Goal: Transaction & Acquisition: Download file/media

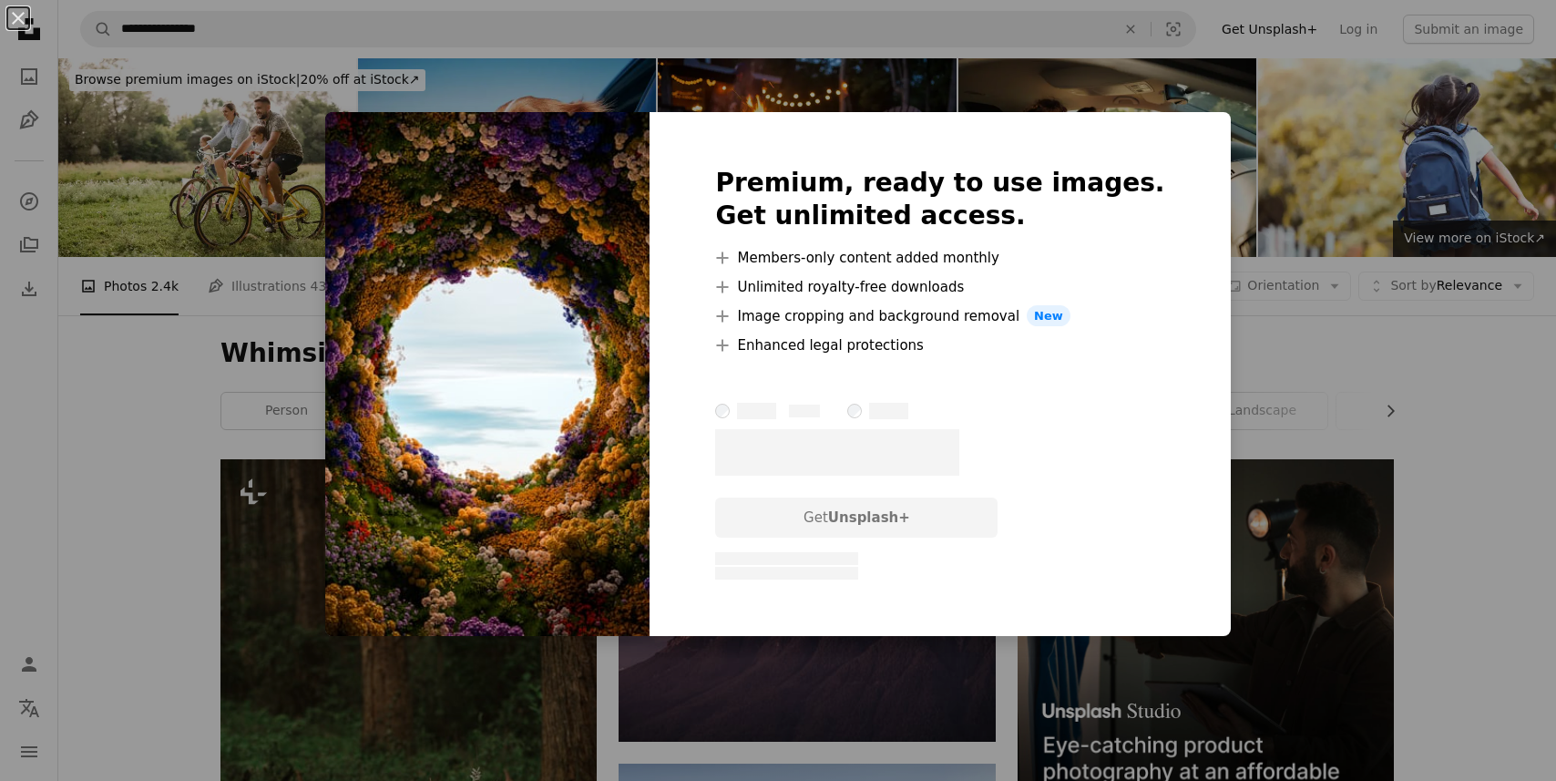
scroll to position [15659, 0]
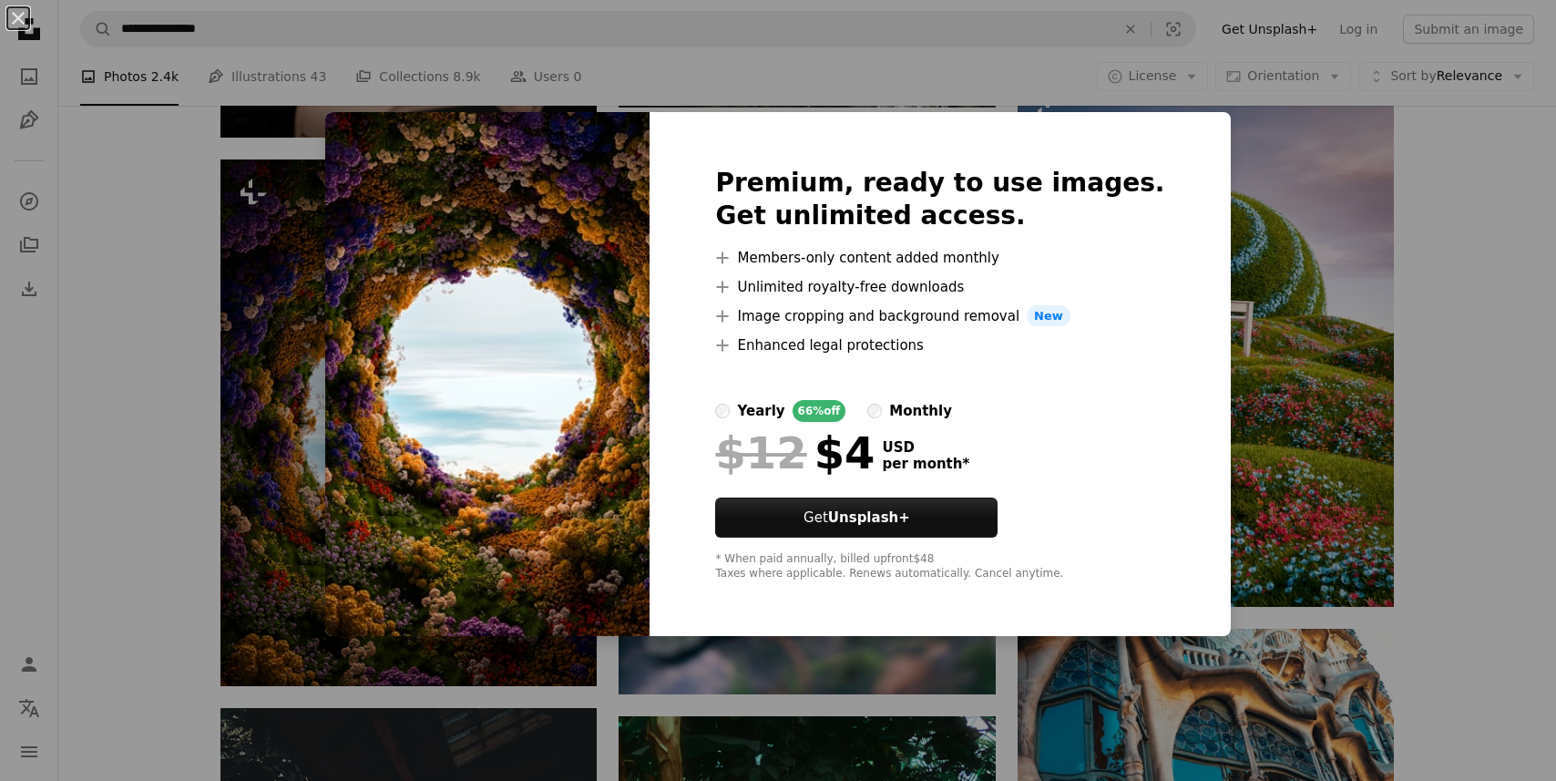
click at [137, 392] on div "An X shape Premium, ready to use images. Get unlimited access. A plus sign Memb…" at bounding box center [778, 390] width 1556 height 781
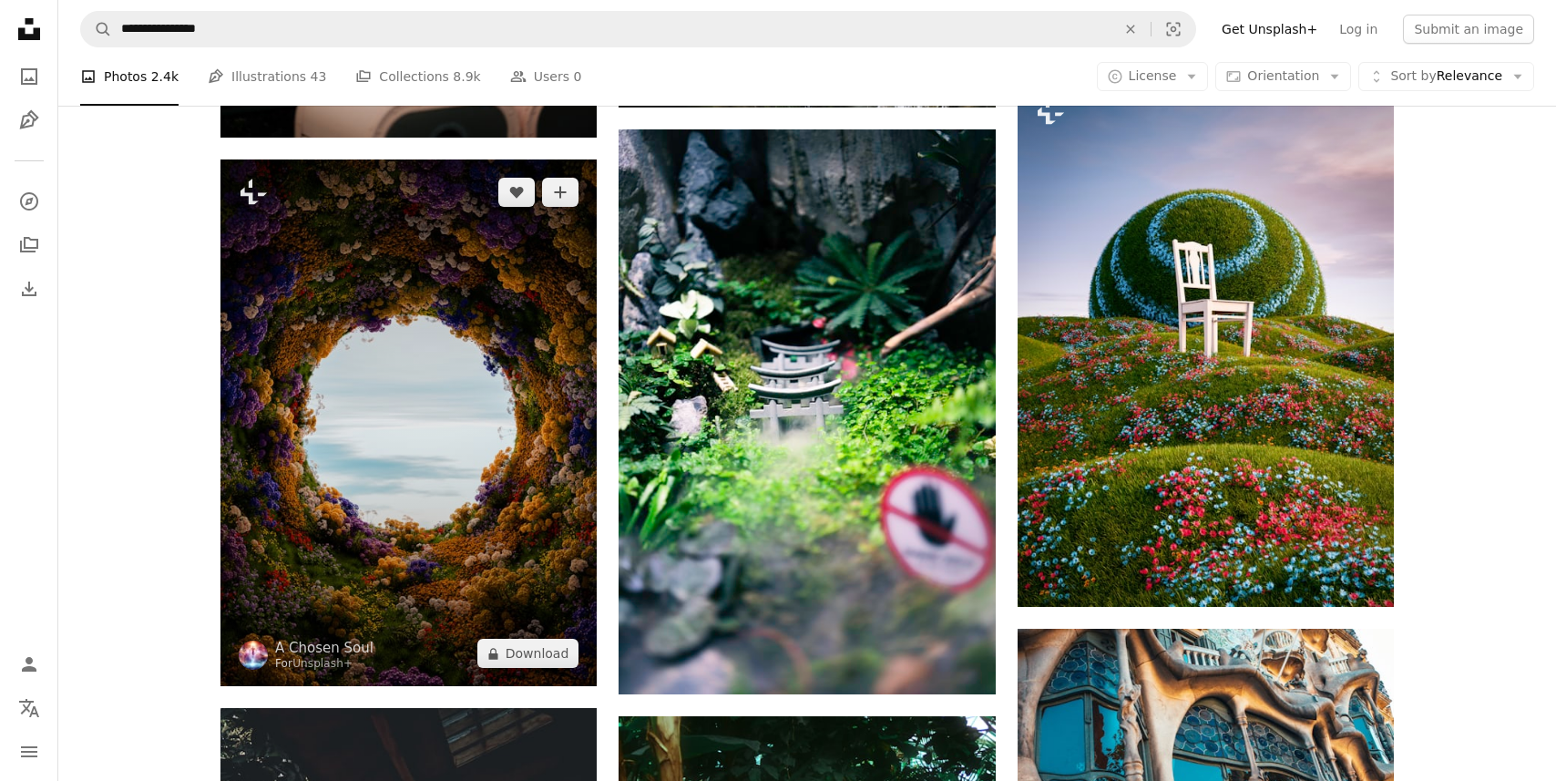
click at [472, 363] on img at bounding box center [409, 423] width 376 height 528
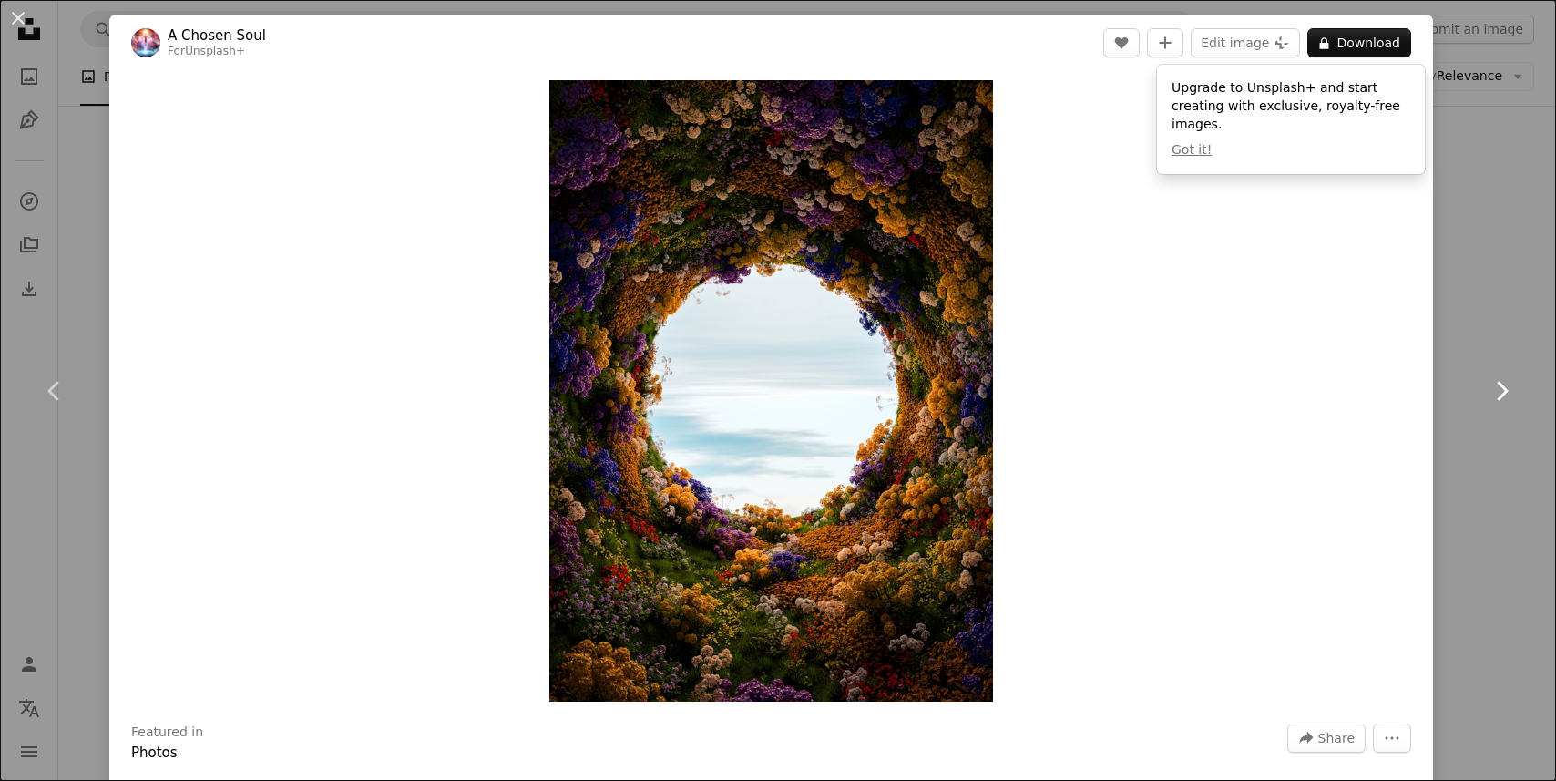
click at [1469, 326] on link "Chevron right" at bounding box center [1501, 390] width 109 height 175
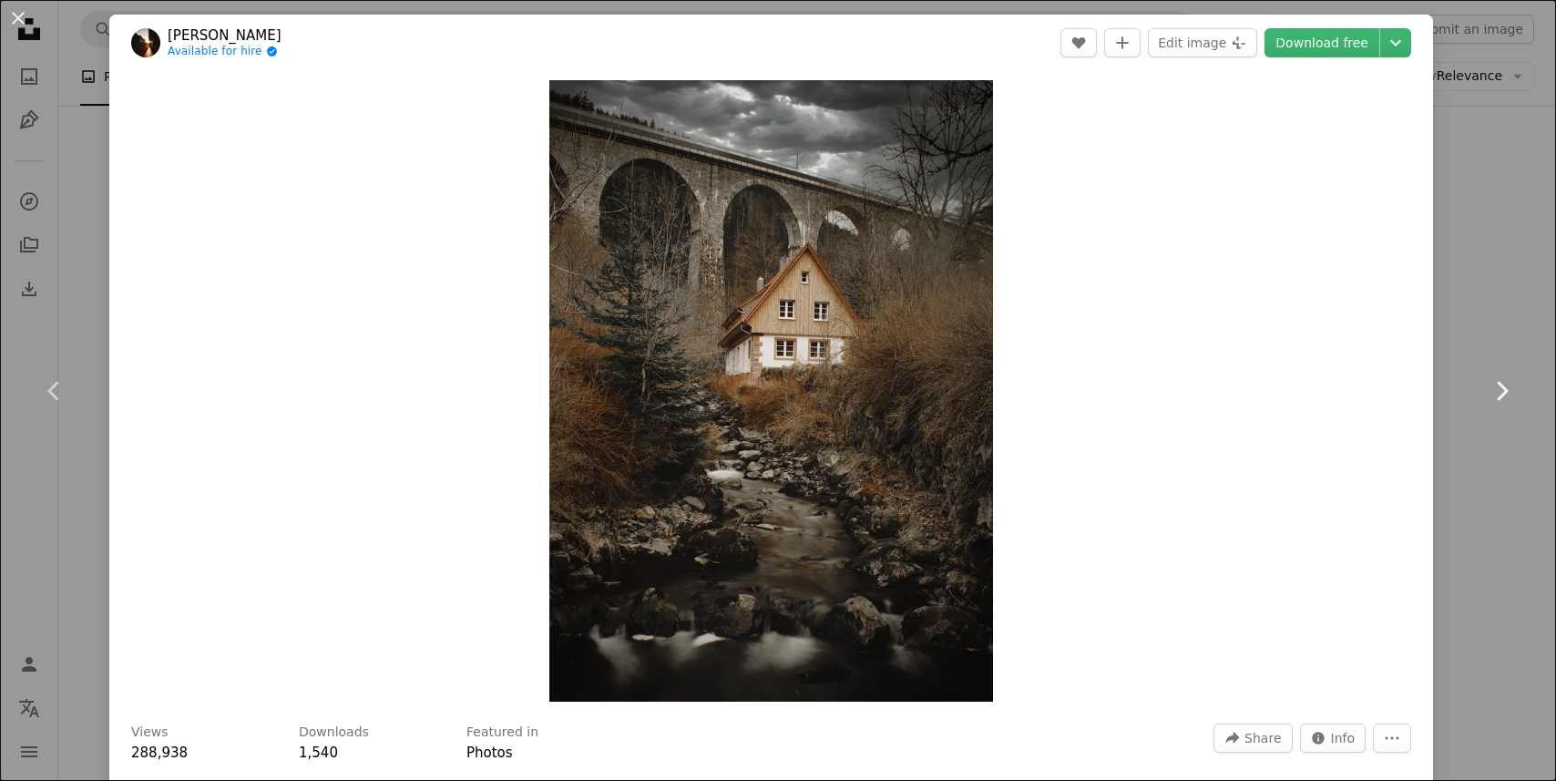
click at [1469, 326] on link "Chevron right" at bounding box center [1501, 390] width 109 height 175
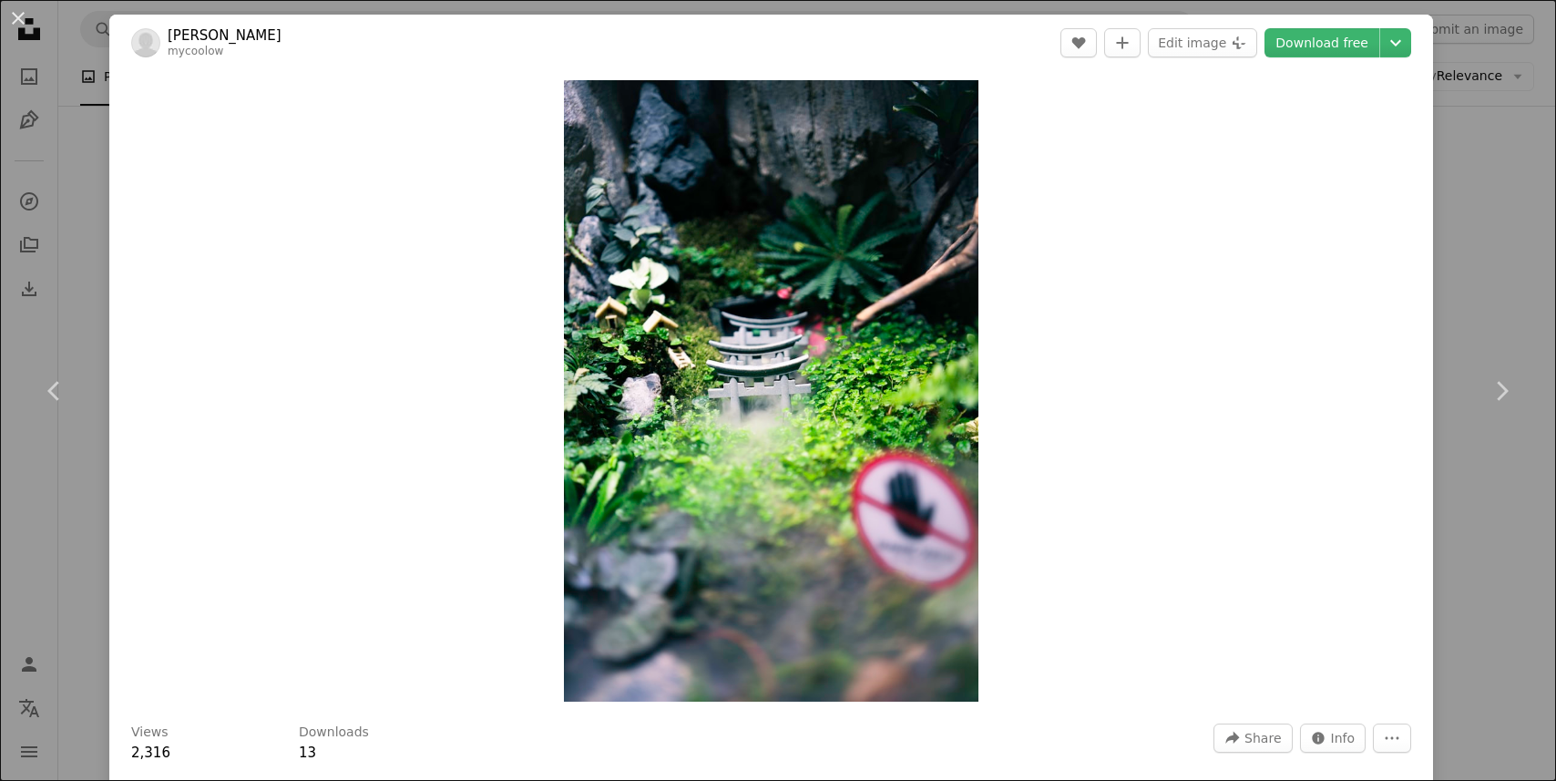
click at [1433, 313] on div "Zoom in" at bounding box center [771, 391] width 1324 height 640
click at [9, 24] on button "An X shape" at bounding box center [18, 18] width 22 height 22
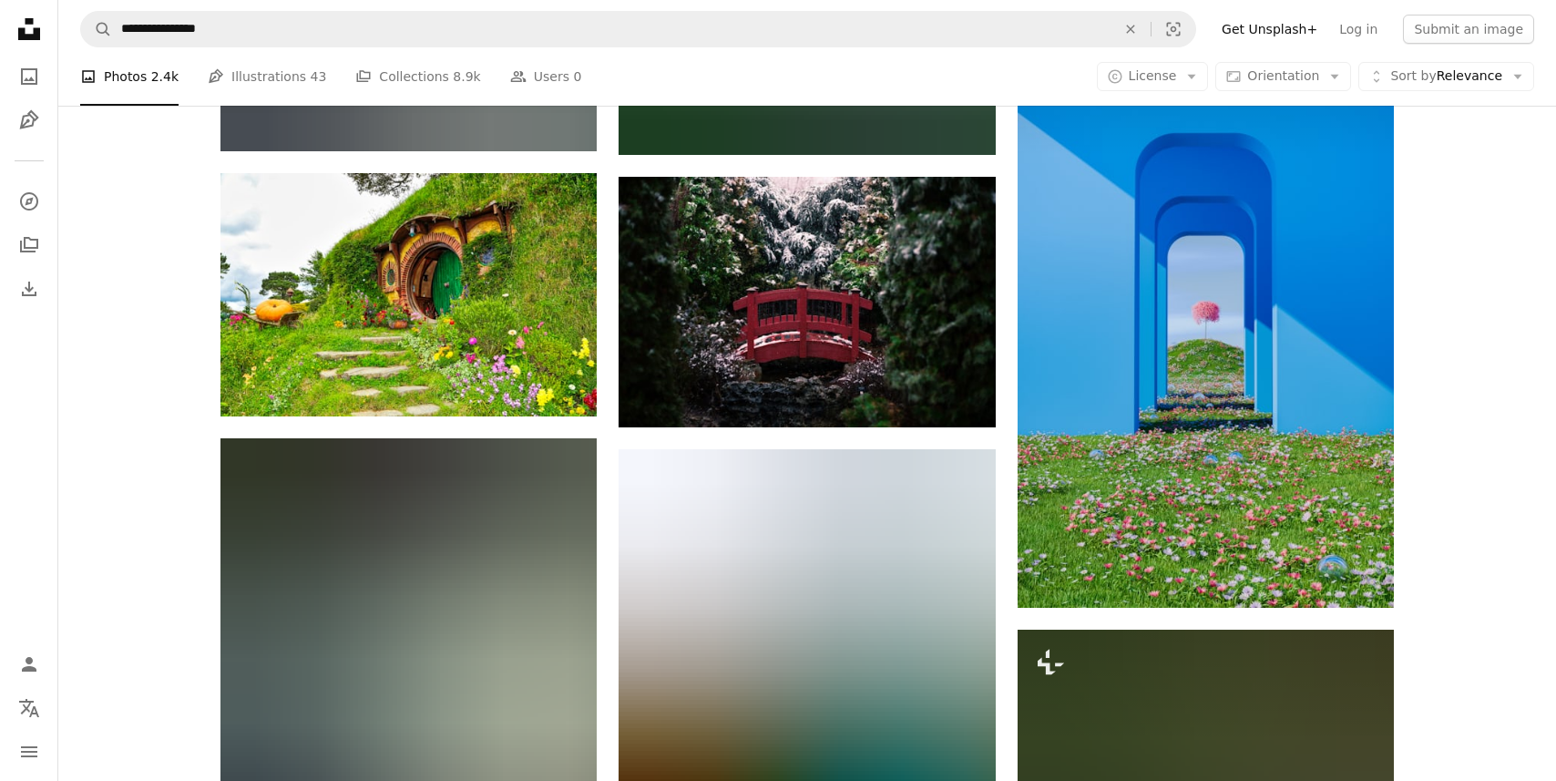
scroll to position [24972, 0]
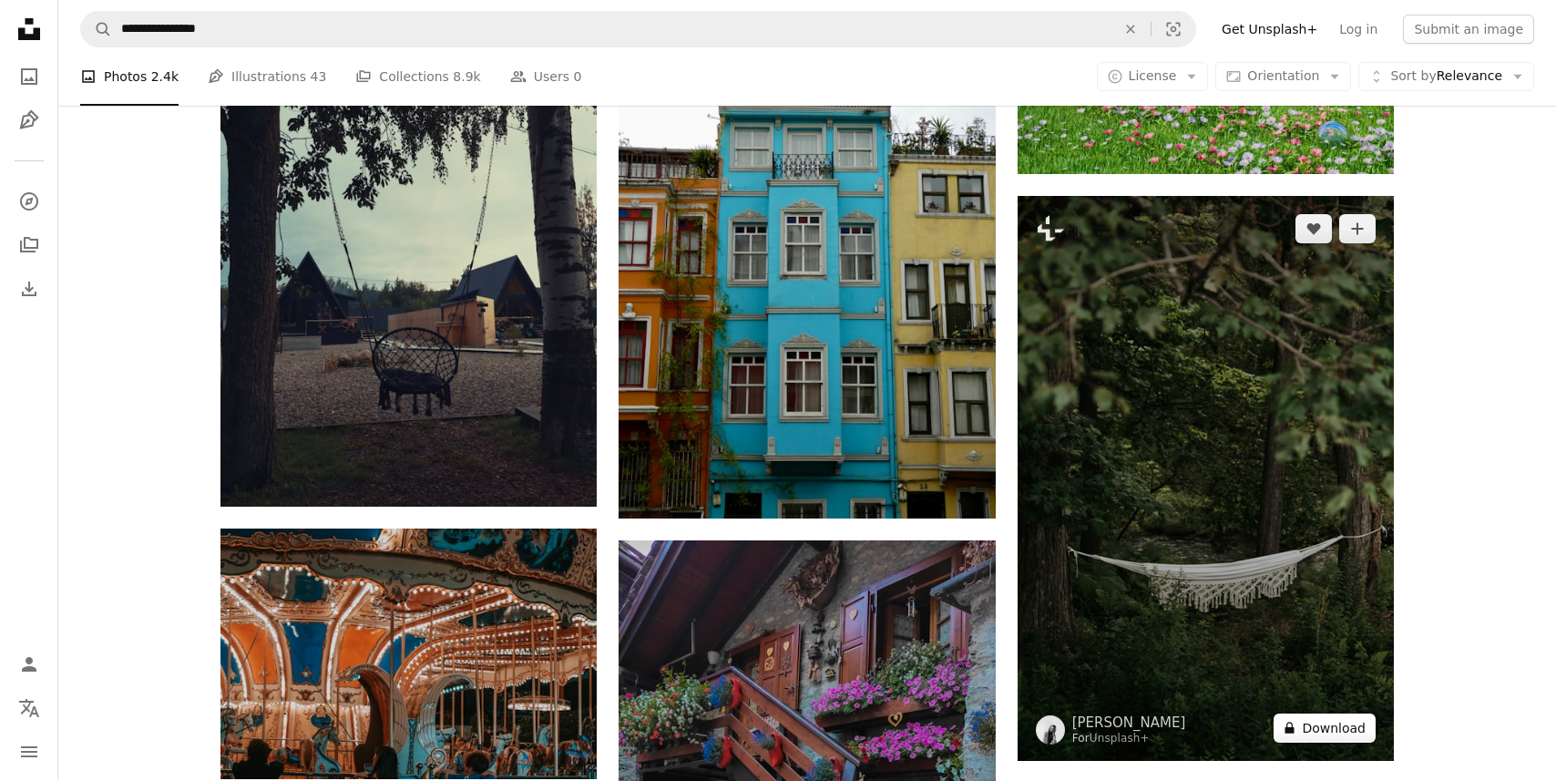
click at [1326, 732] on button "A lock Download" at bounding box center [1325, 727] width 102 height 29
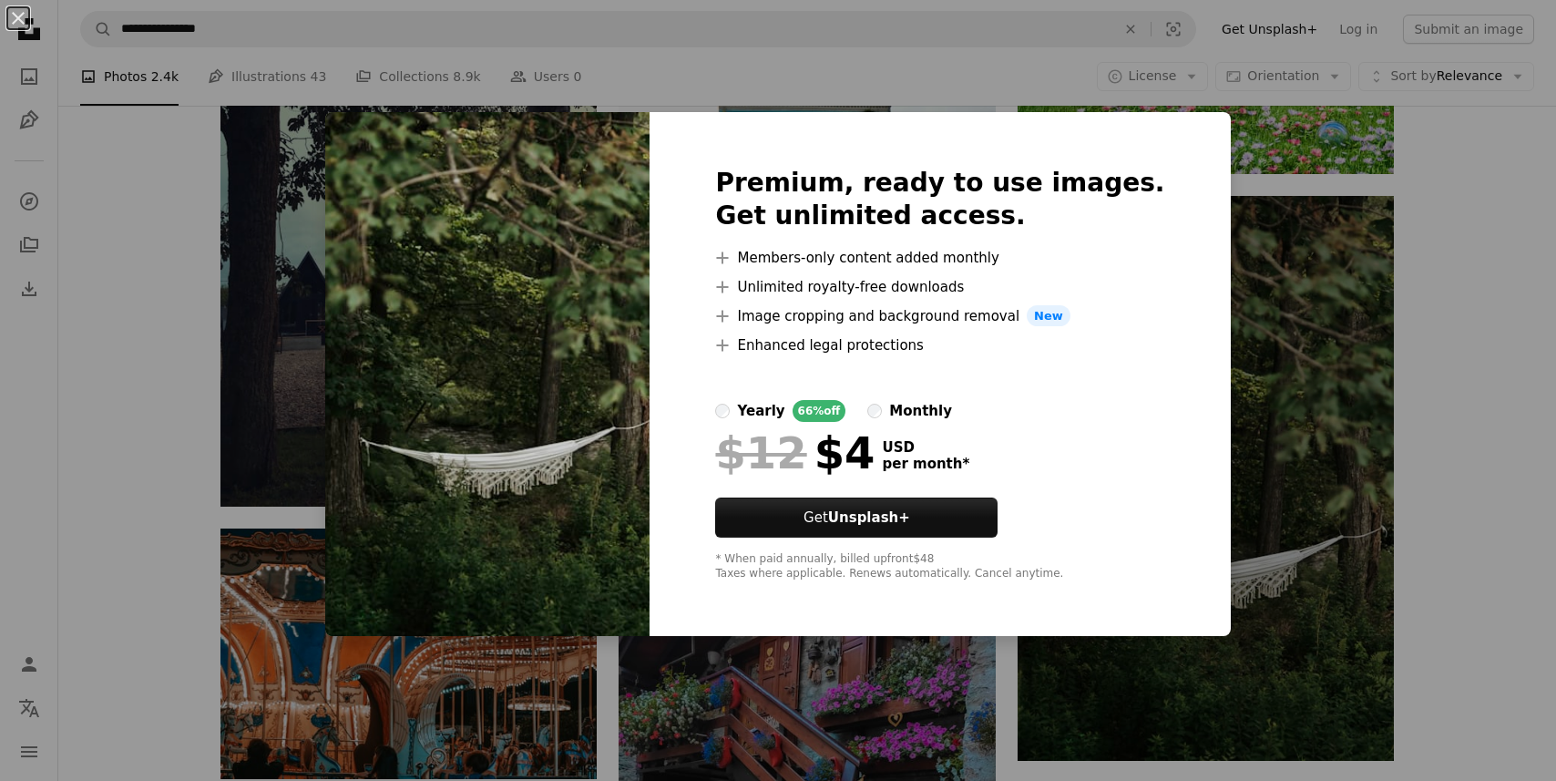
click at [1268, 392] on div "An X shape Premium, ready to use images. Get unlimited access. A plus sign Memb…" at bounding box center [778, 390] width 1556 height 781
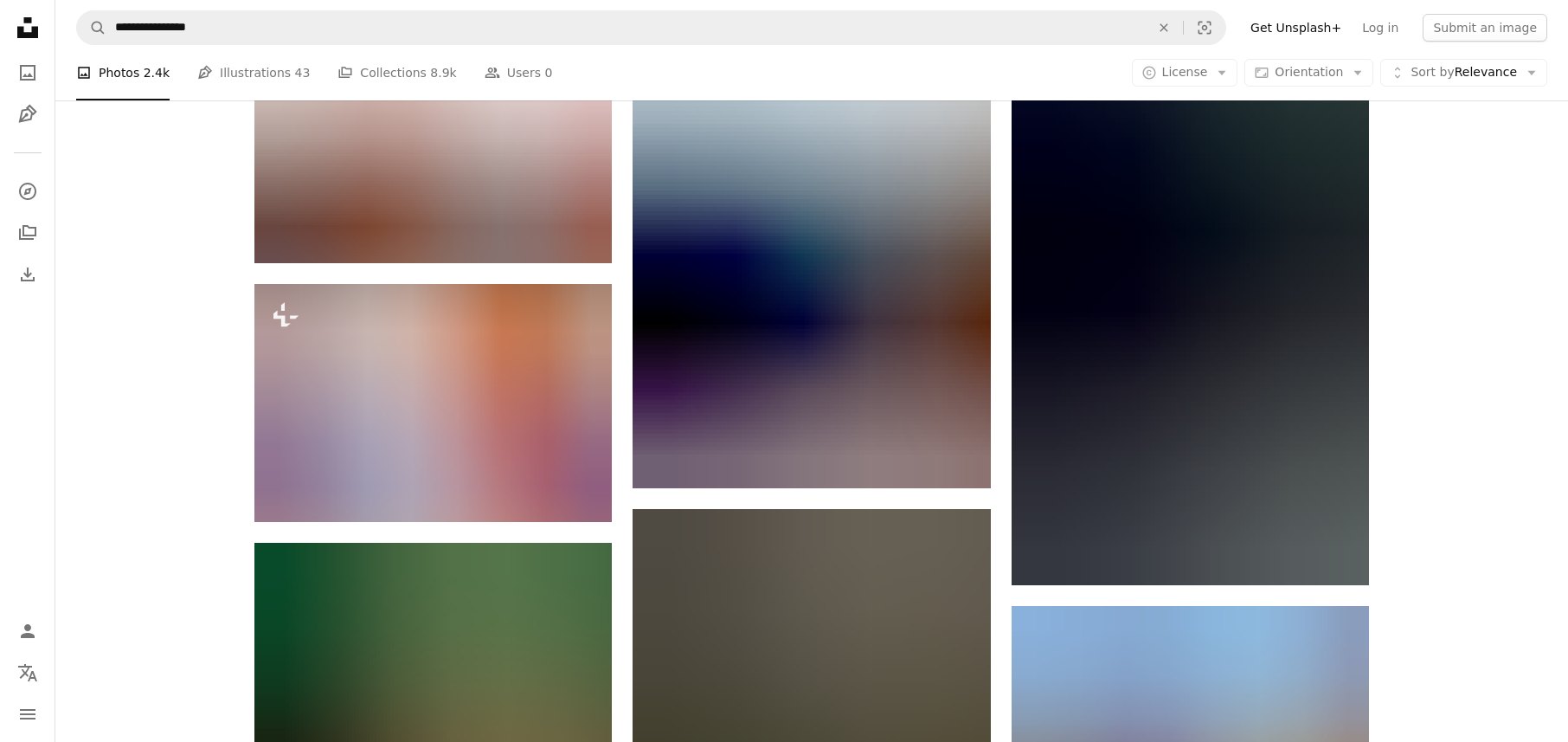
scroll to position [39139, 0]
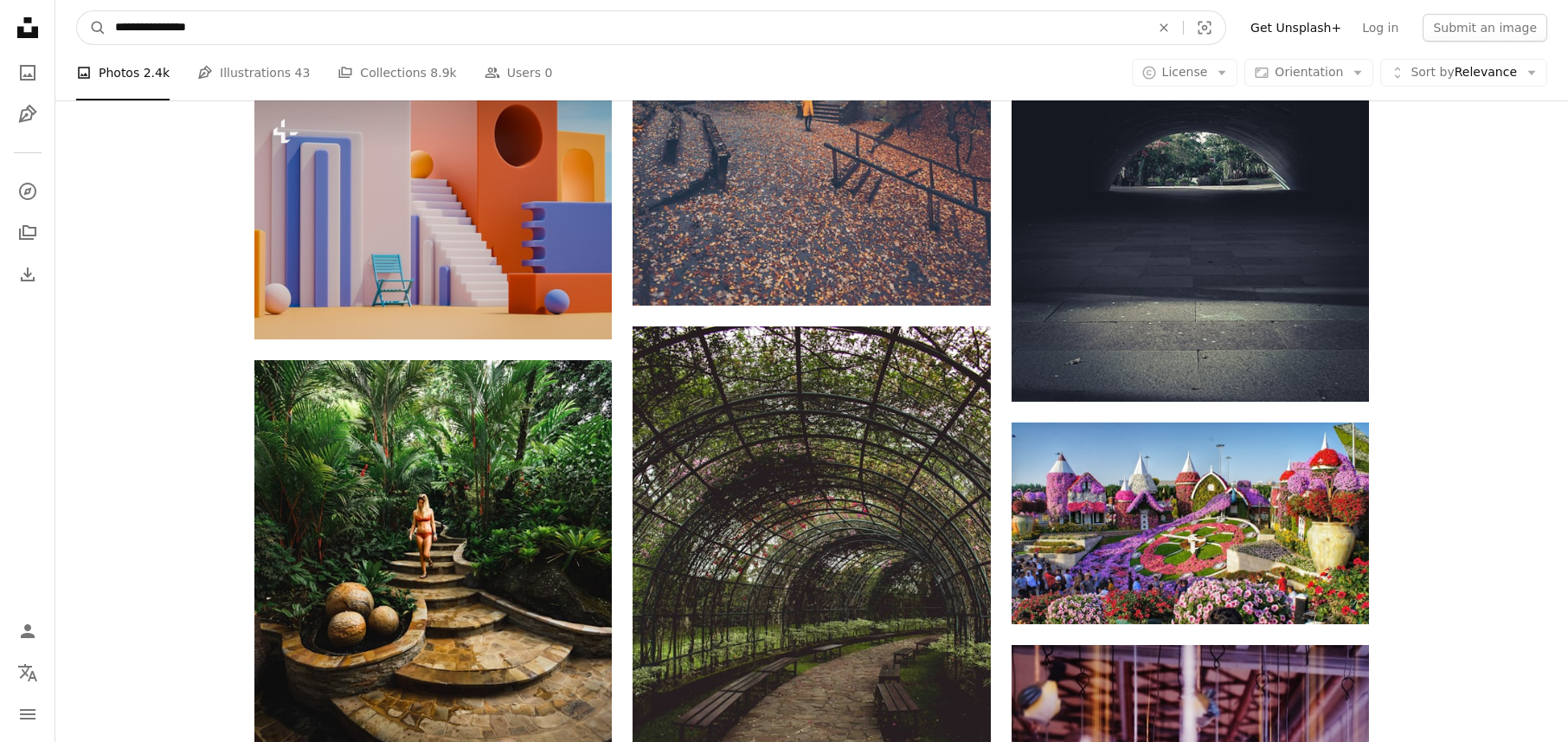
click at [450, 25] on input "**********" at bounding box center [625, 28] width 1038 height 33
type input "**********"
click button "A magnifying glass" at bounding box center [91, 28] width 29 height 33
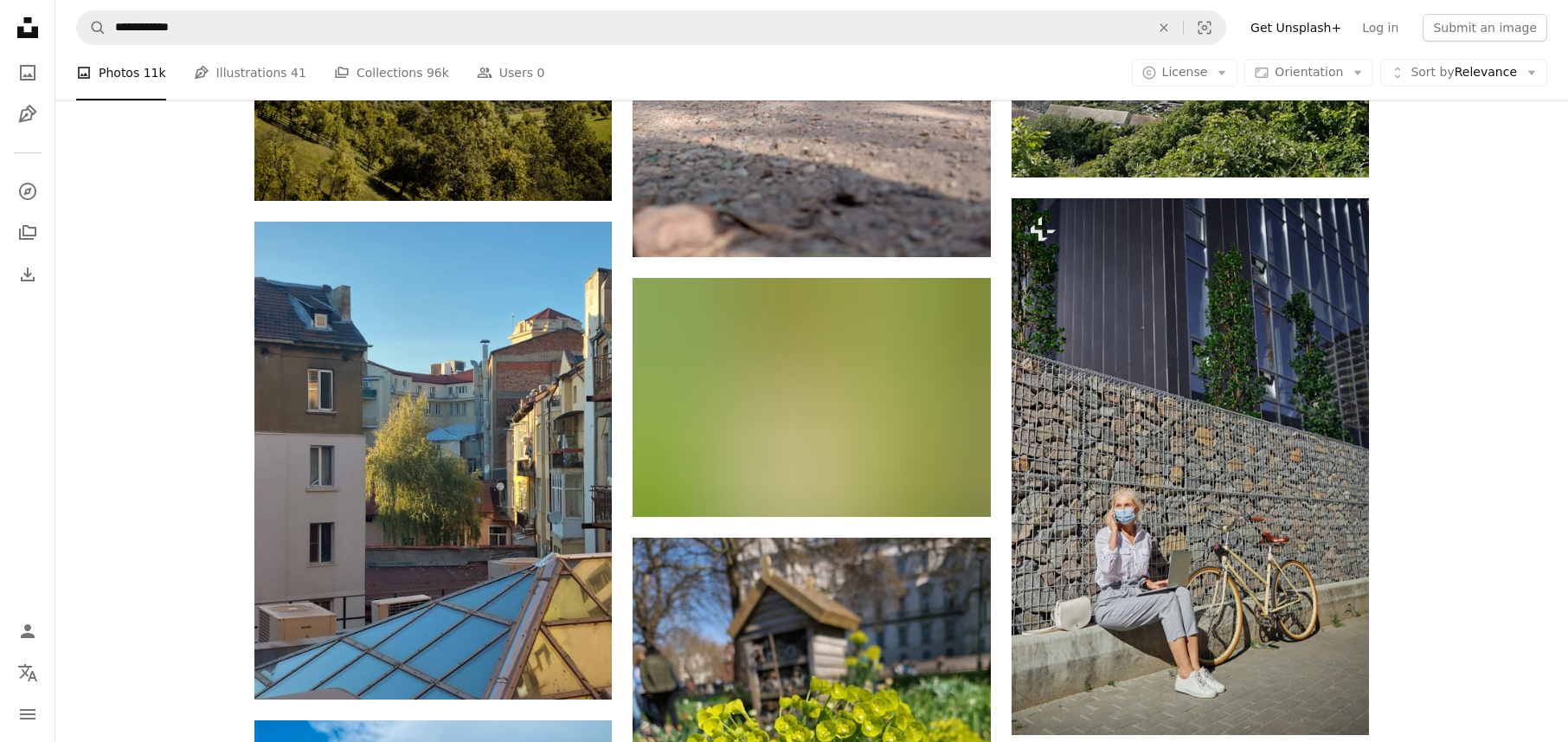
scroll to position [1845, 0]
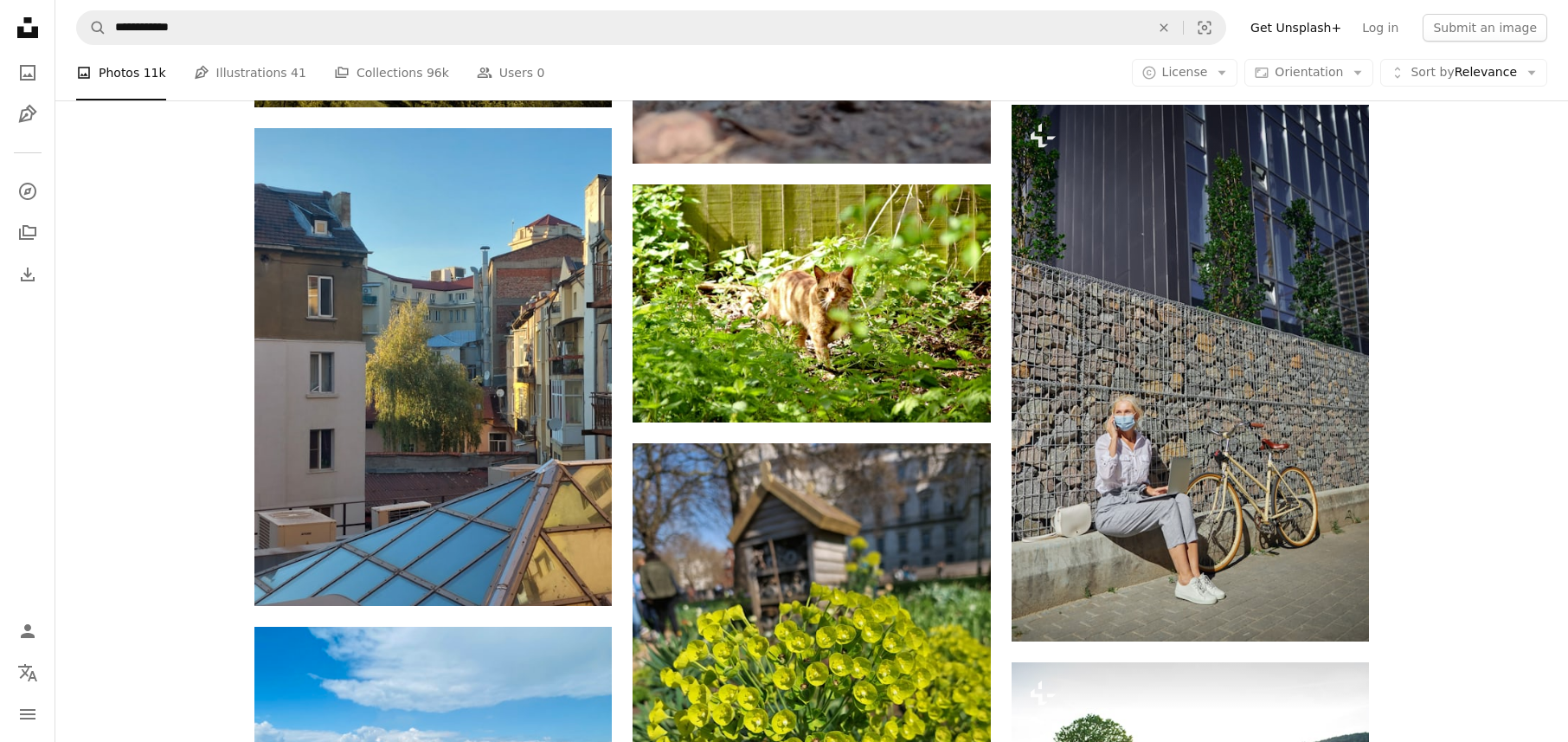
click at [21, 29] on icon at bounding box center [28, 28] width 21 height 21
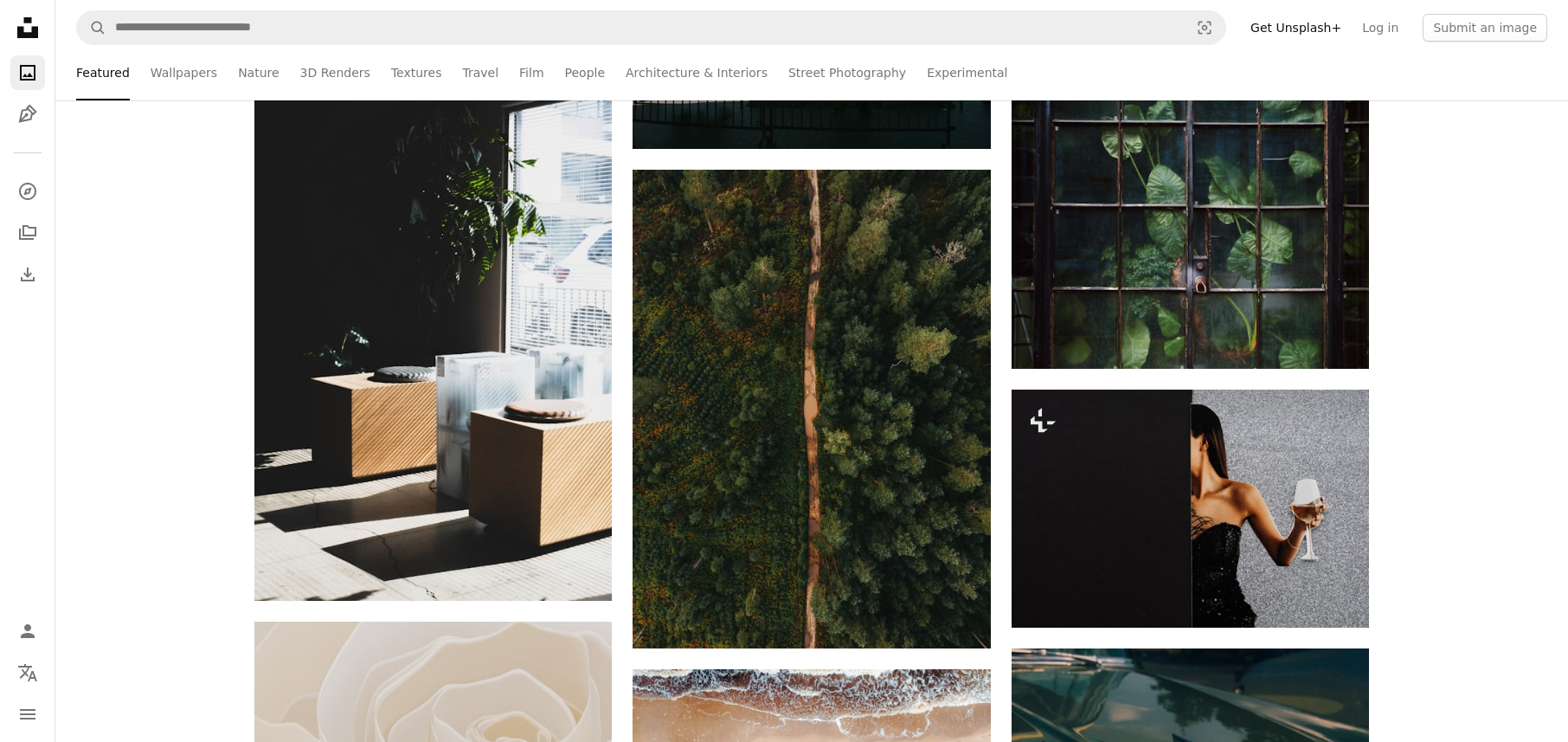
scroll to position [7349, 0]
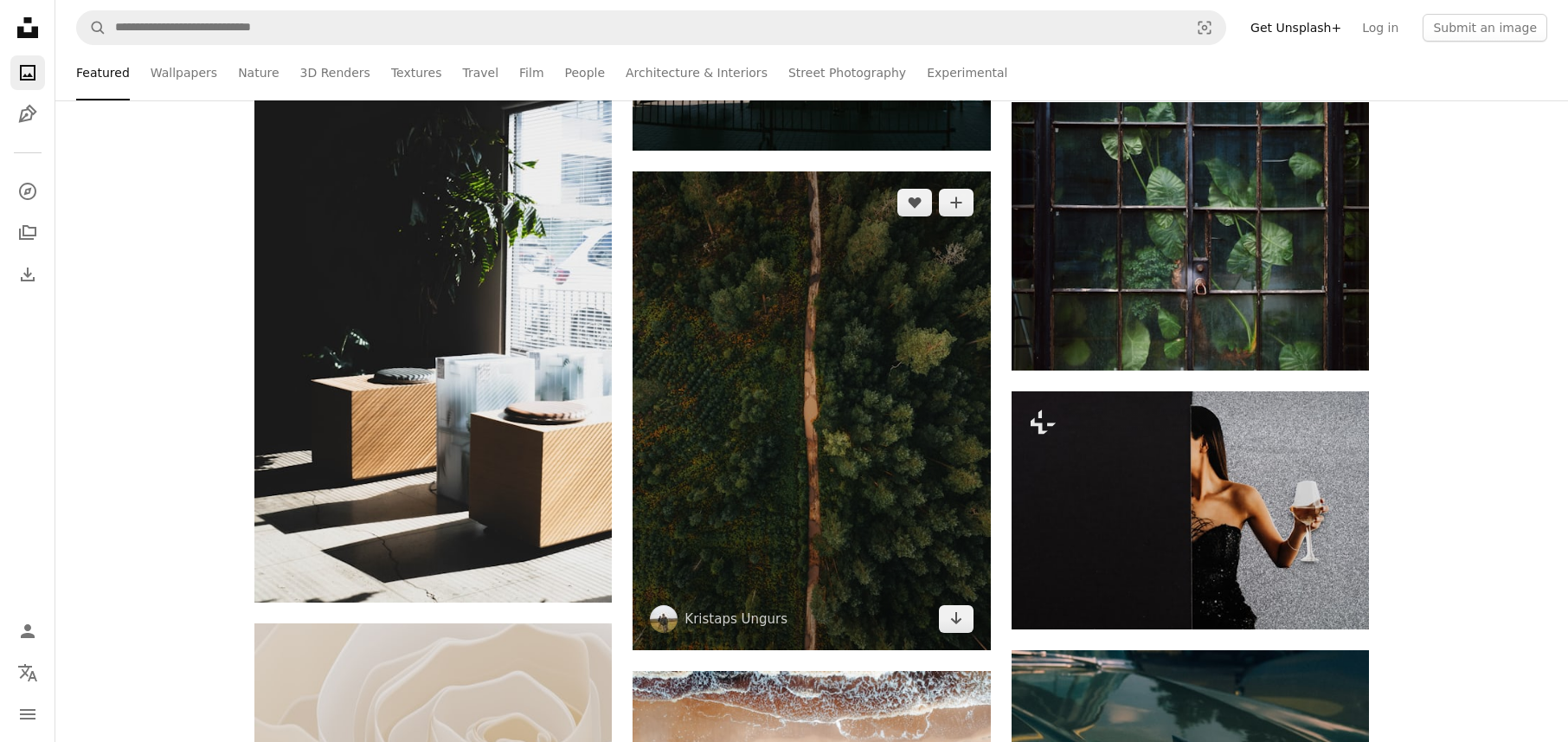
click at [779, 487] on img at bounding box center [811, 409] width 357 height 478
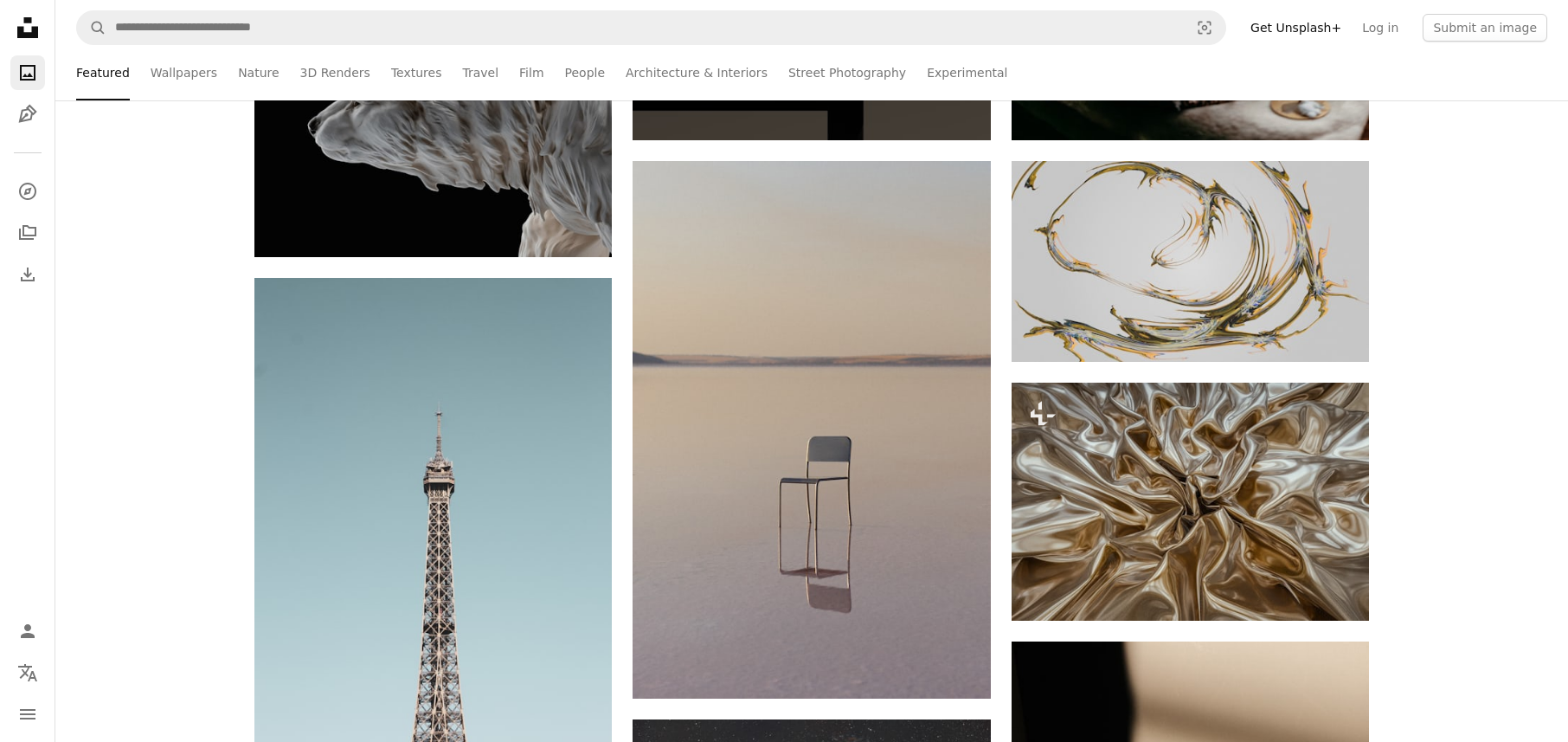
scroll to position [12169, 0]
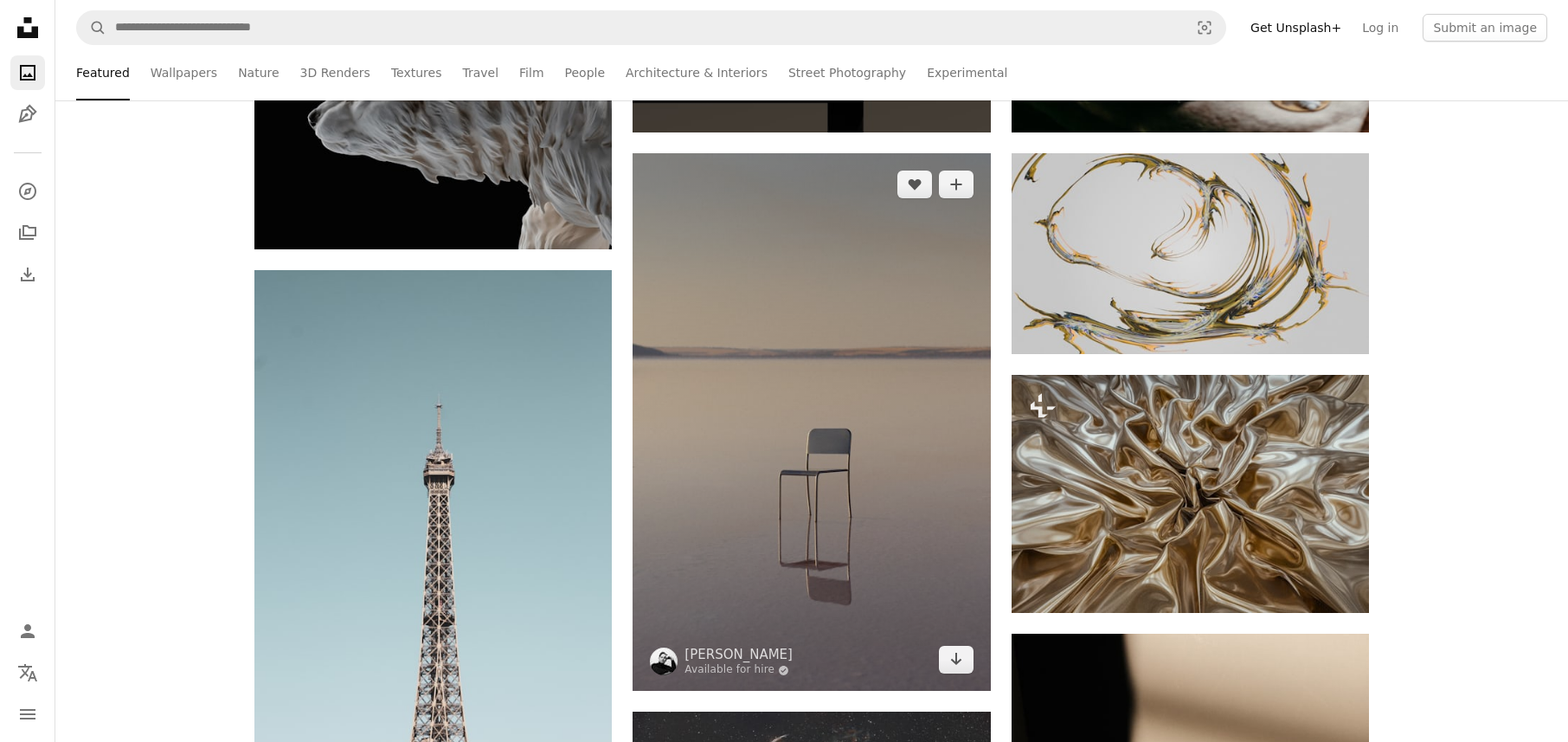
click at [779, 487] on img at bounding box center [811, 422] width 357 height 538
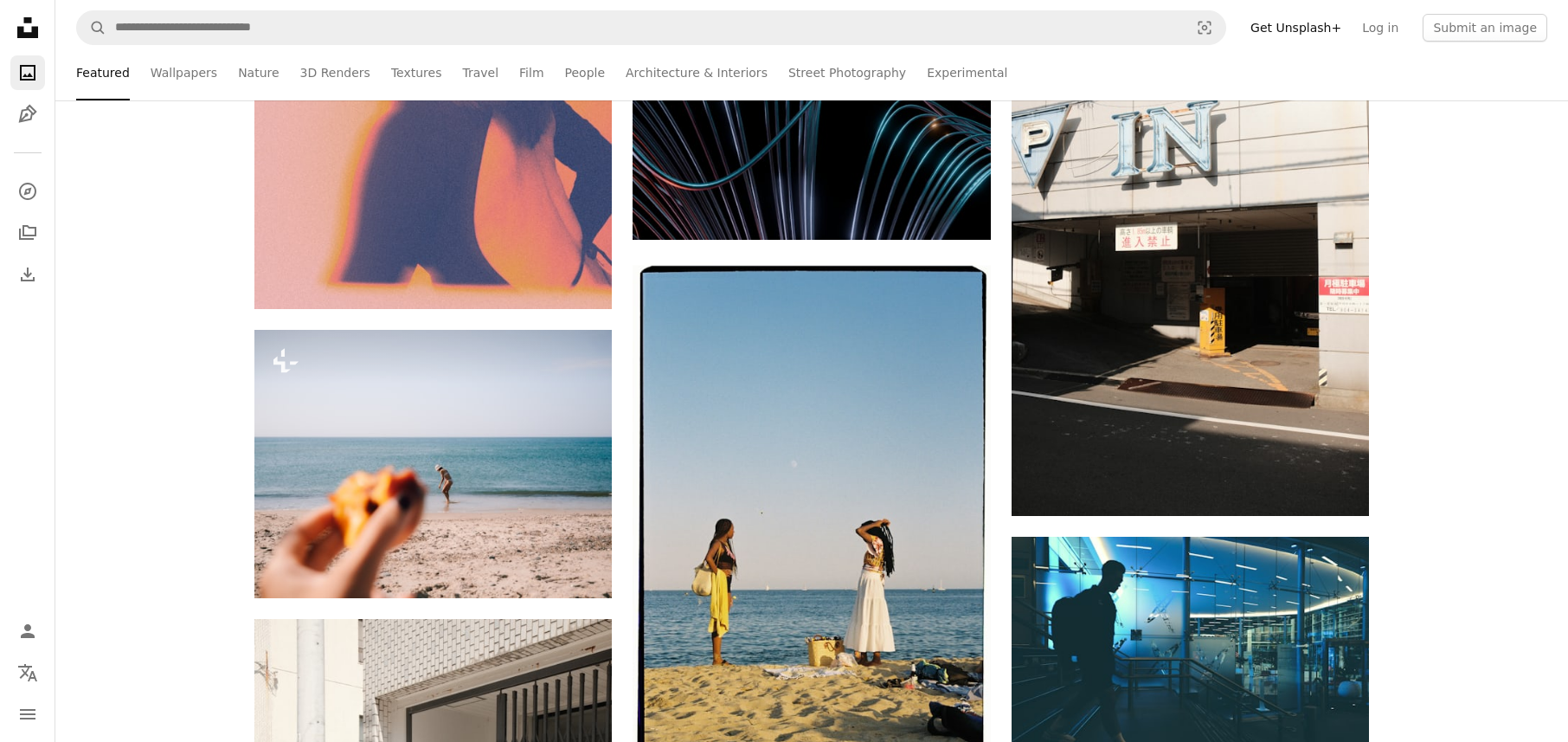
scroll to position [28193, 0]
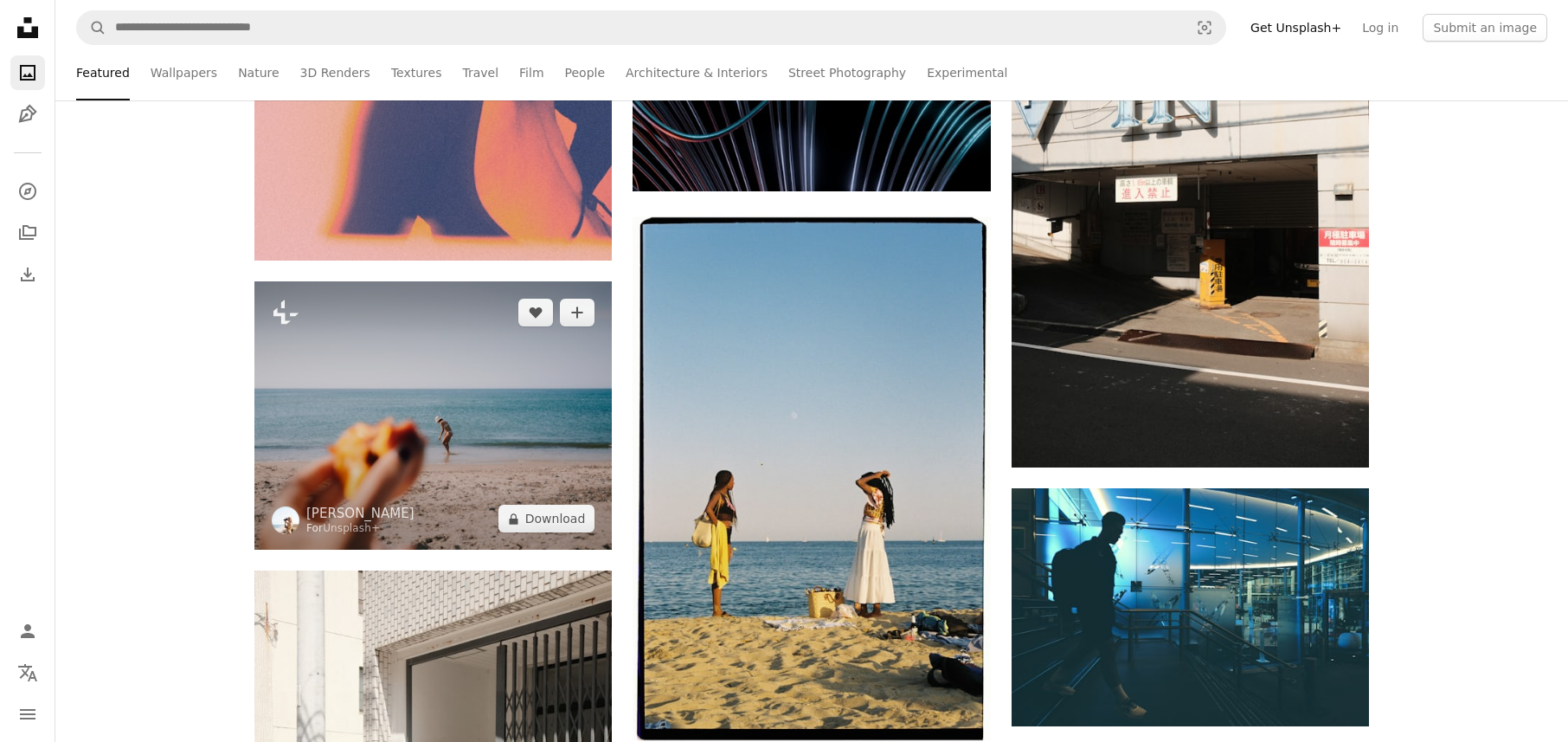
click at [453, 421] on img at bounding box center [433, 415] width 357 height 268
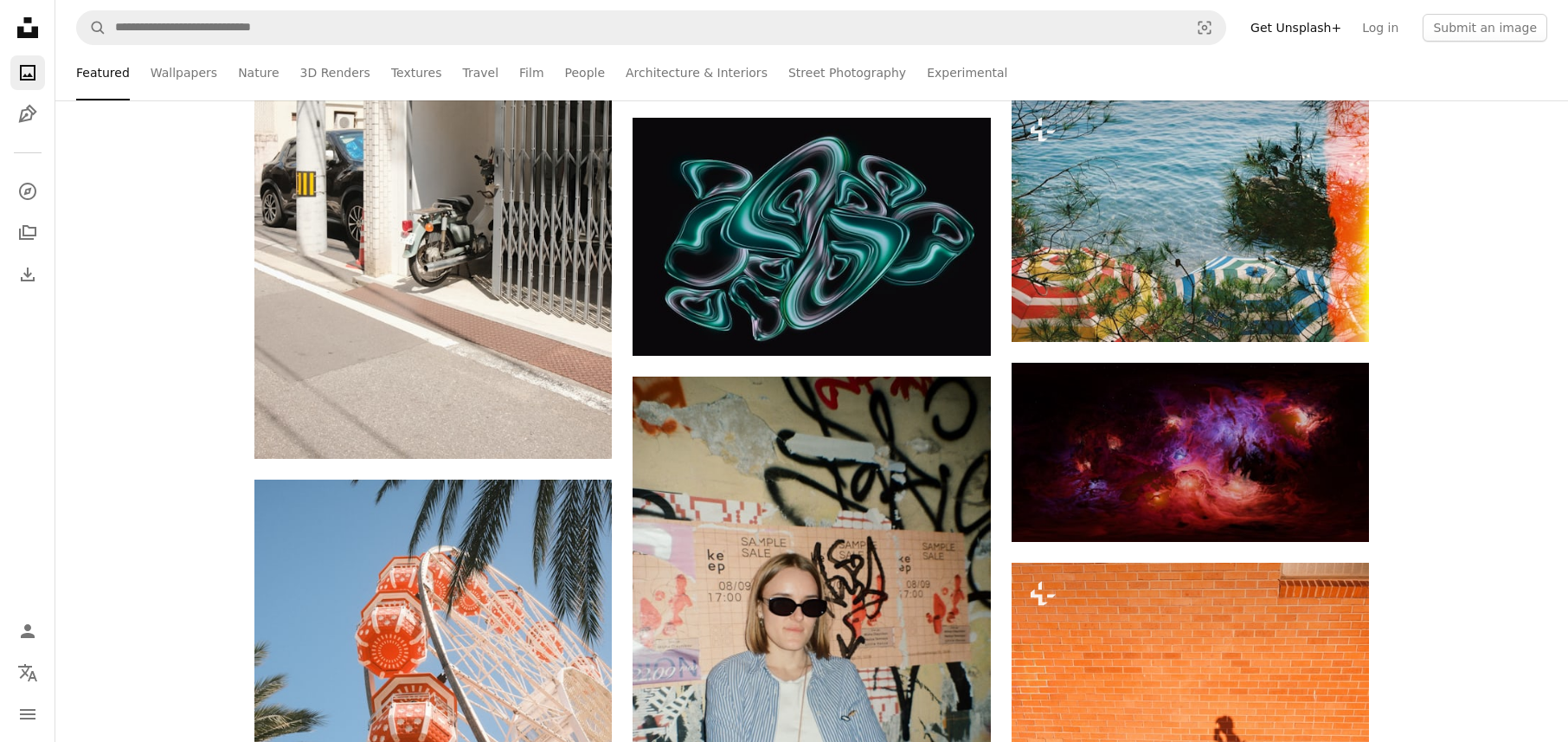
scroll to position [29136, 0]
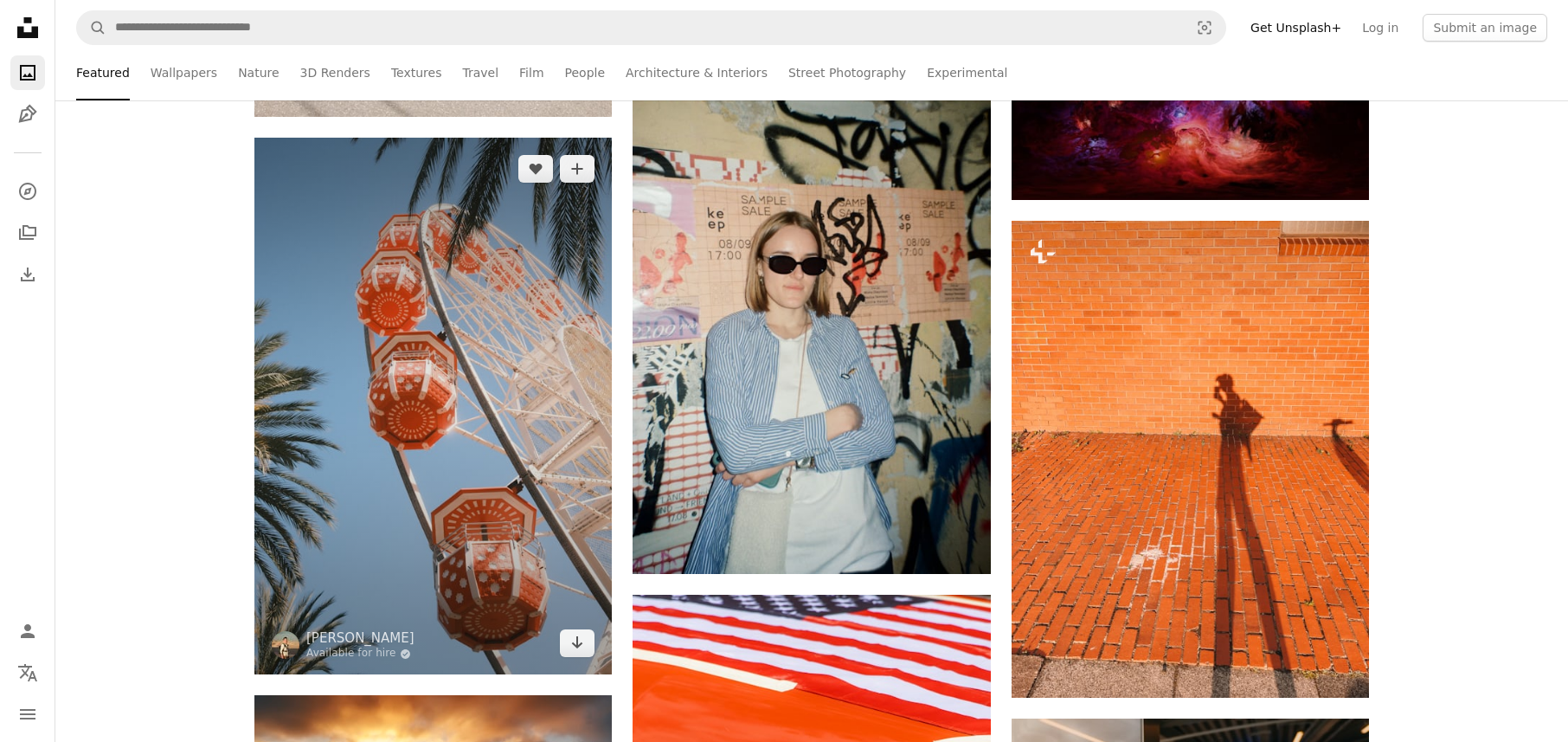
click at [502, 434] on img at bounding box center [433, 406] width 357 height 537
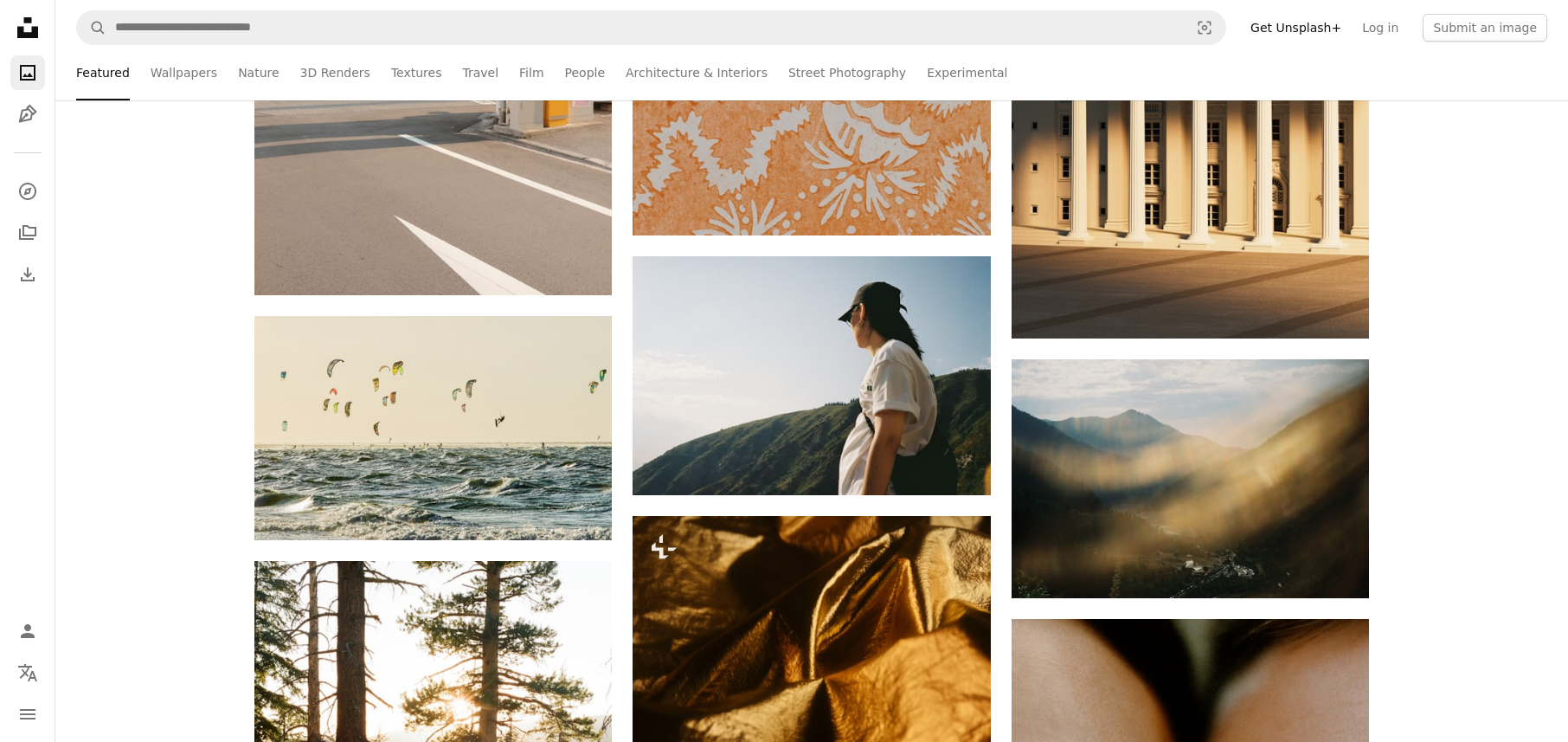
scroll to position [35279, 0]
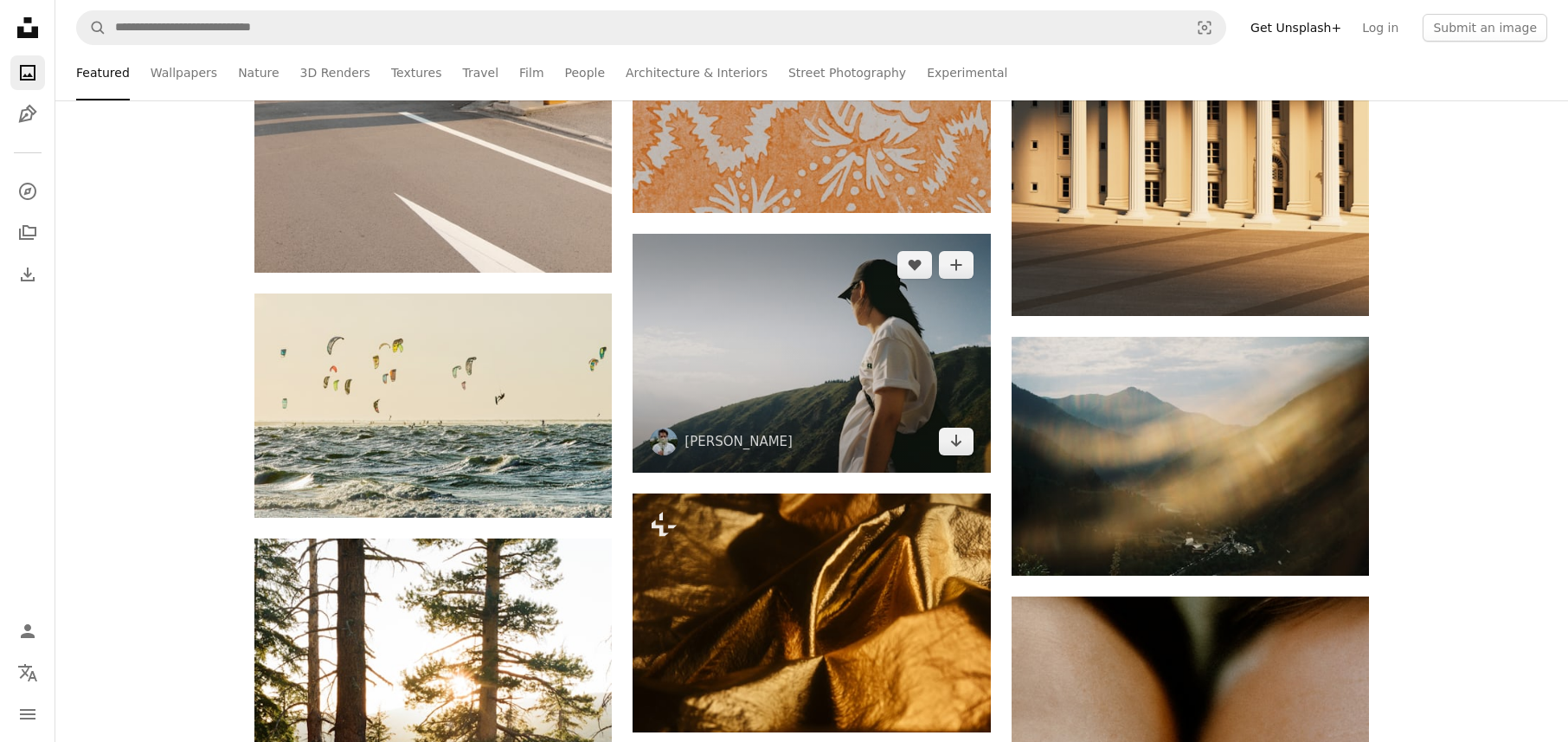
click at [694, 363] on img at bounding box center [811, 352] width 357 height 238
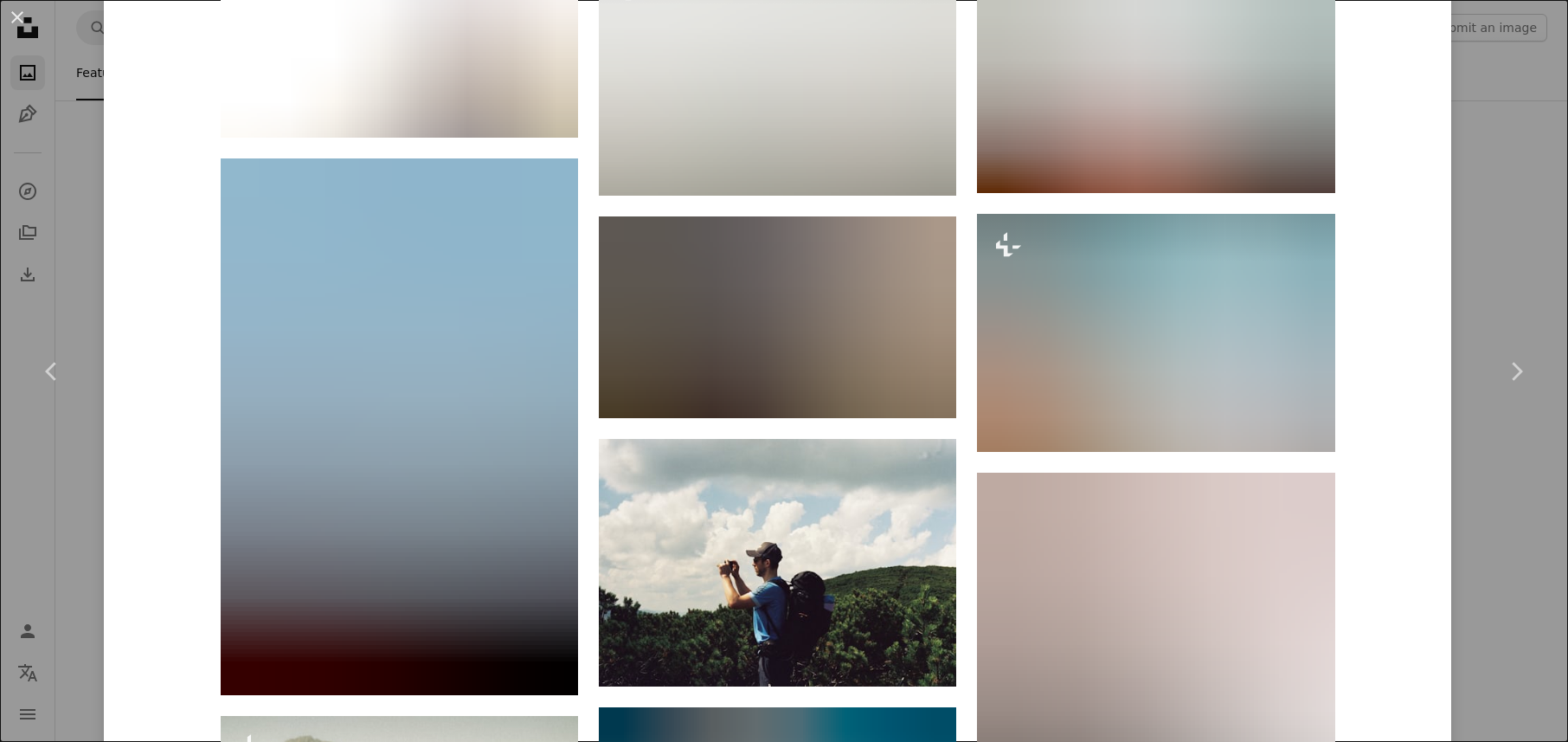
scroll to position [3924, 0]
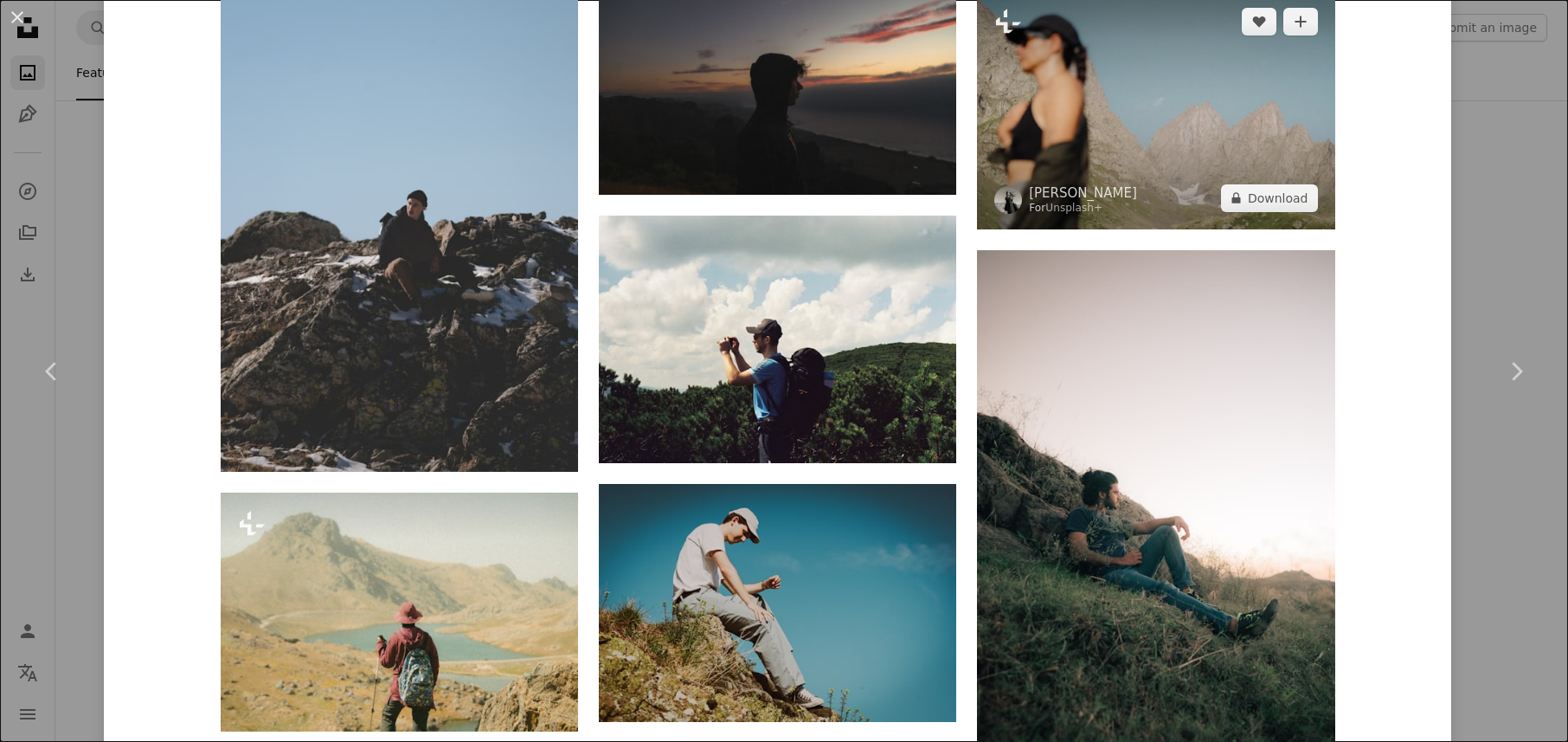
click at [1165, 122] on img at bounding box center [1156, 109] width 357 height 238
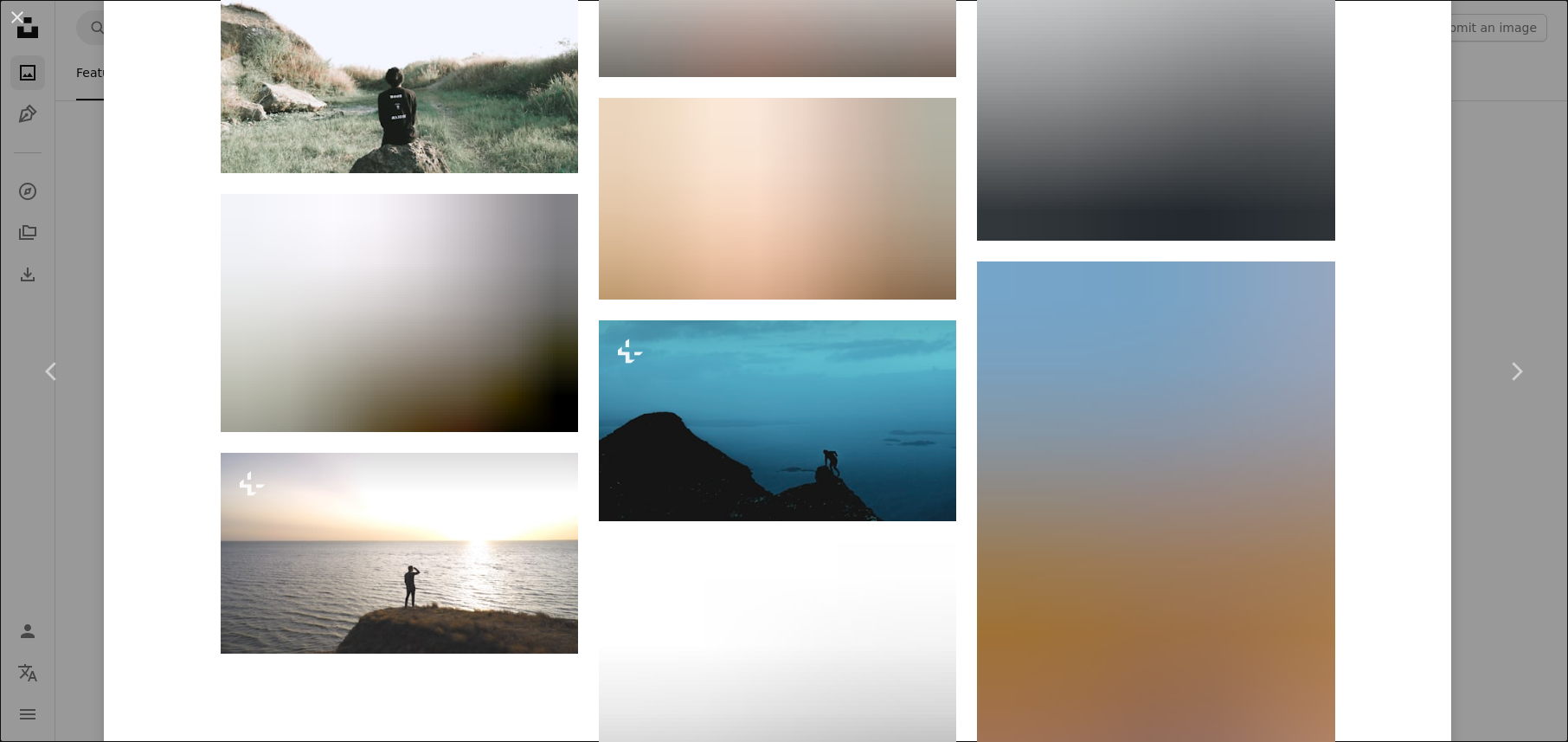
scroll to position [15858, 0]
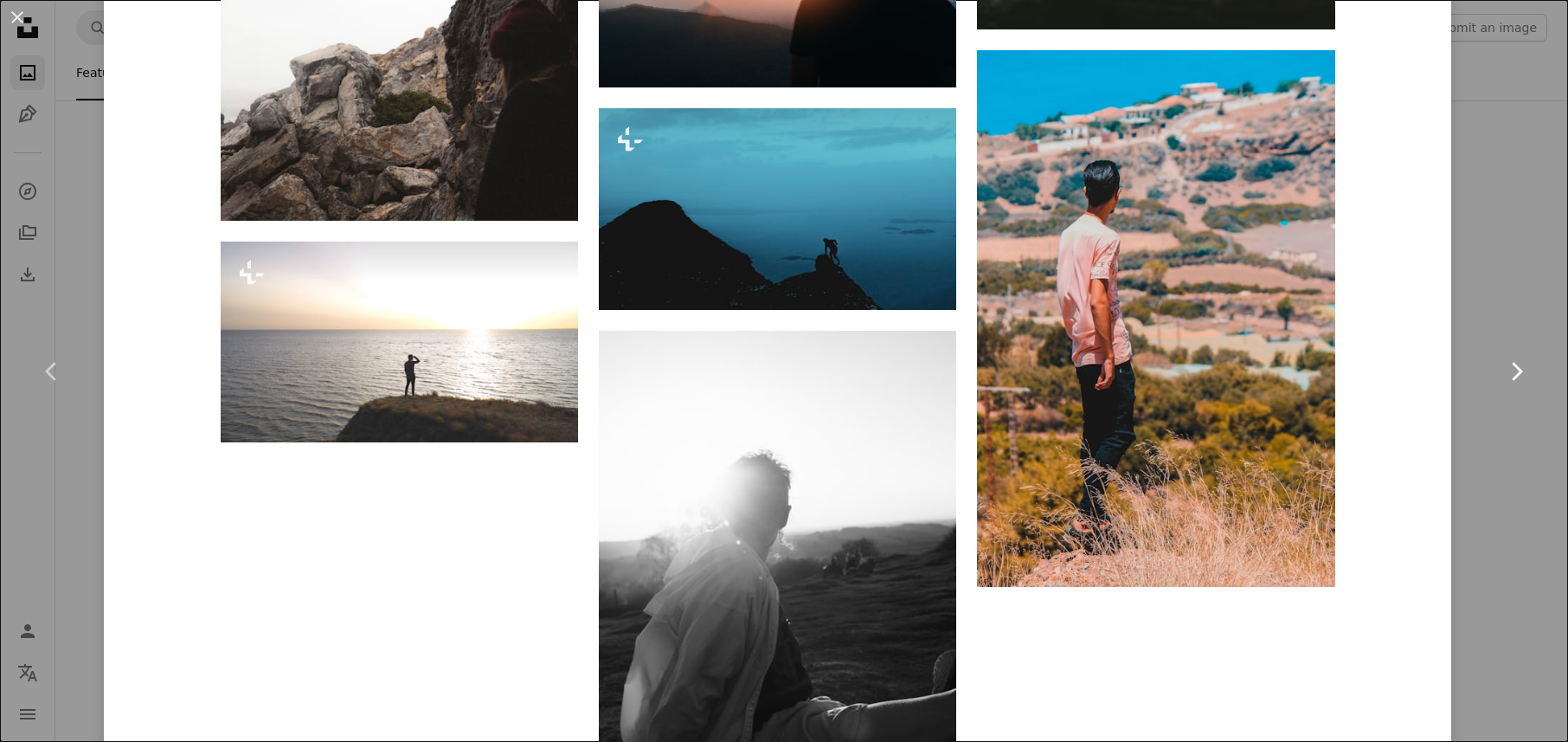
click at [1477, 320] on link "Chevron right" at bounding box center [1516, 371] width 104 height 166
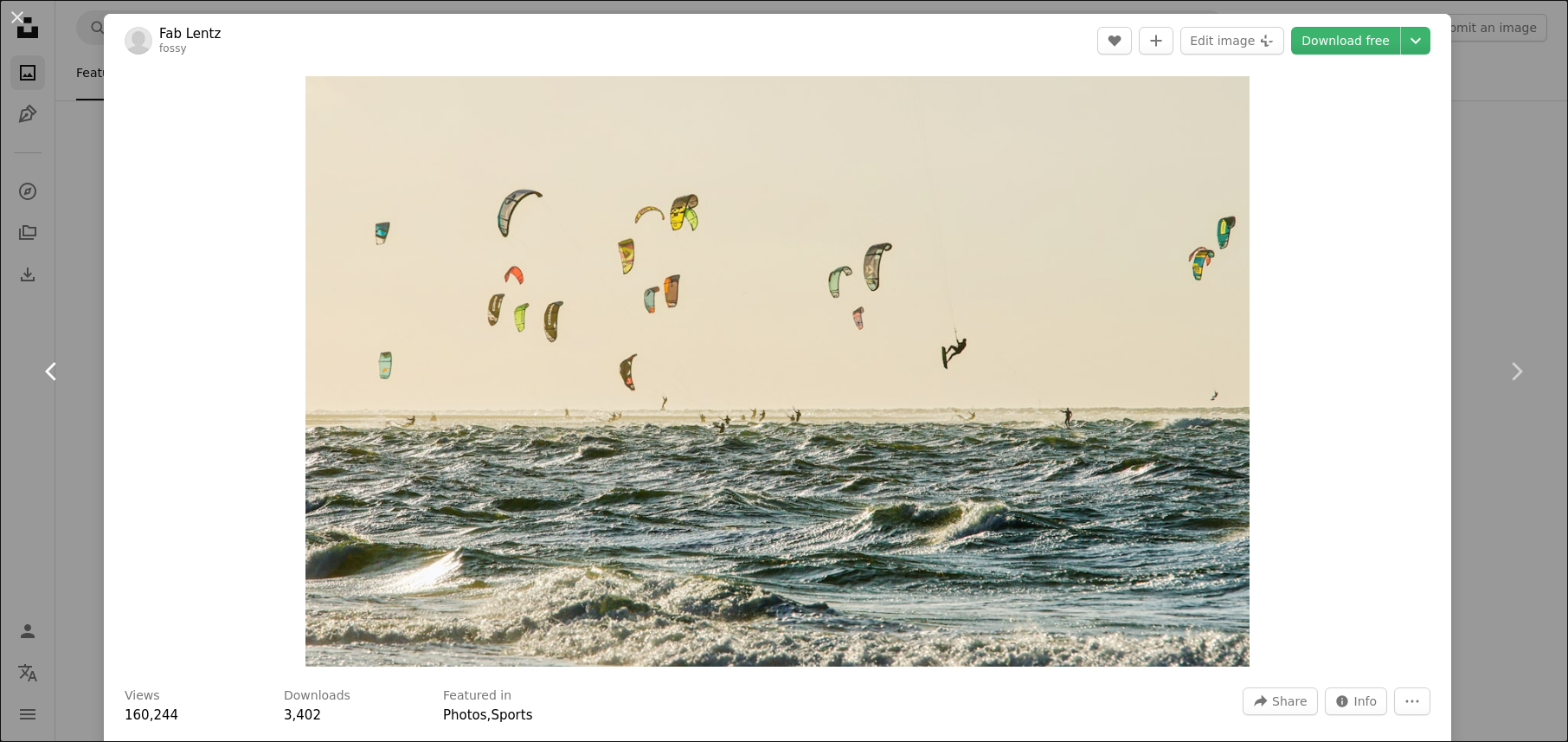
click at [66, 322] on link "Chevron left" at bounding box center [51, 371] width 104 height 166
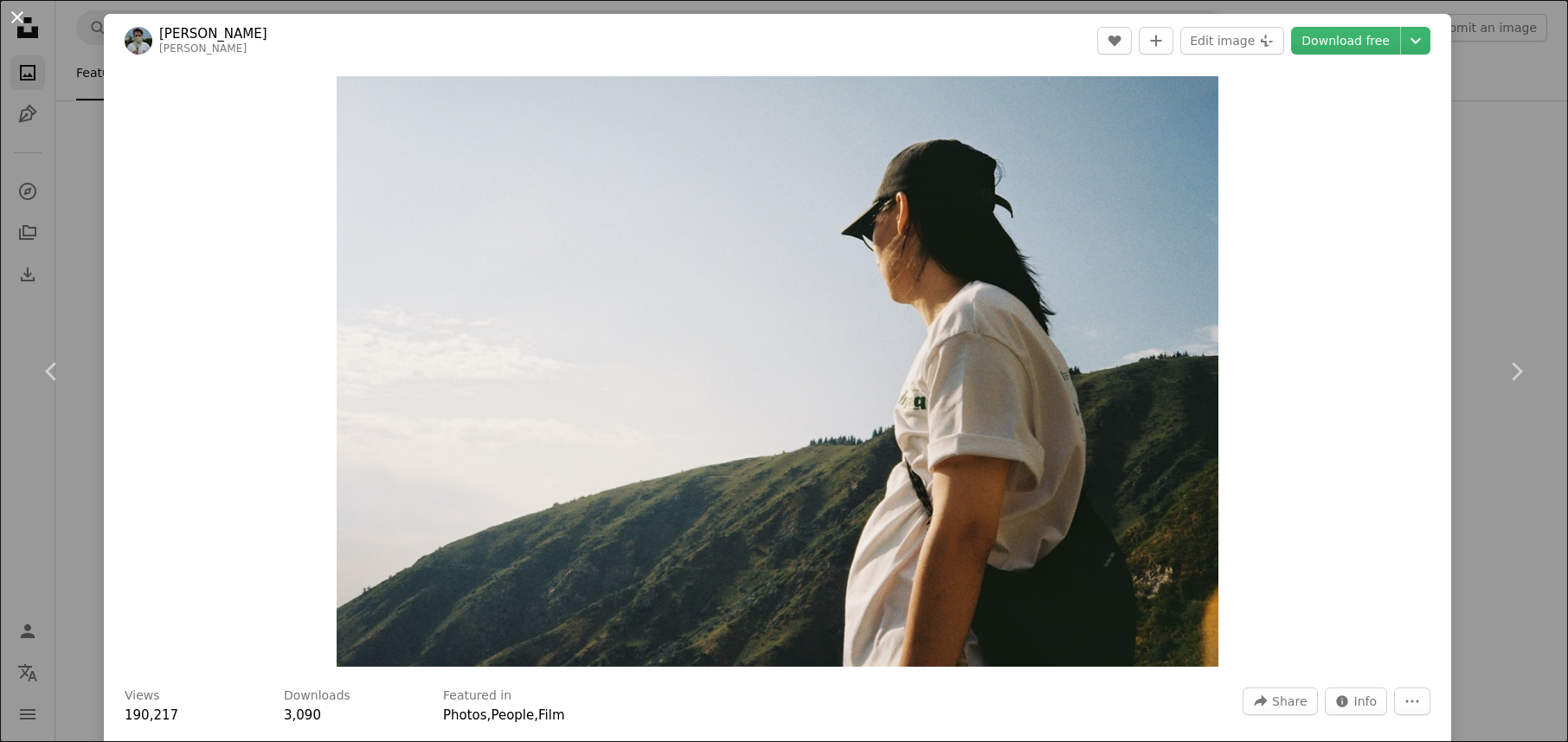
click at [16, 14] on button "An X shape" at bounding box center [17, 17] width 21 height 21
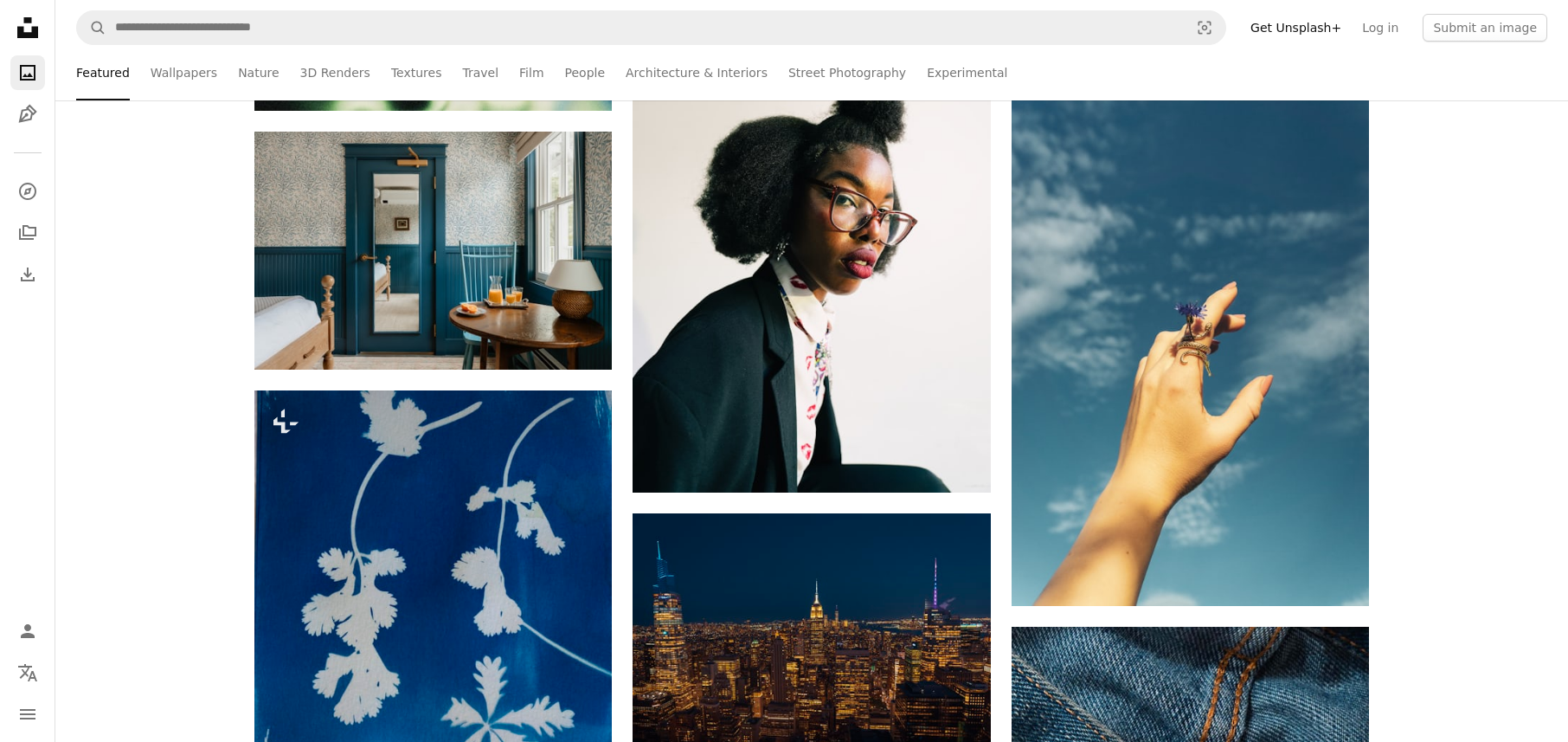
scroll to position [60134, 0]
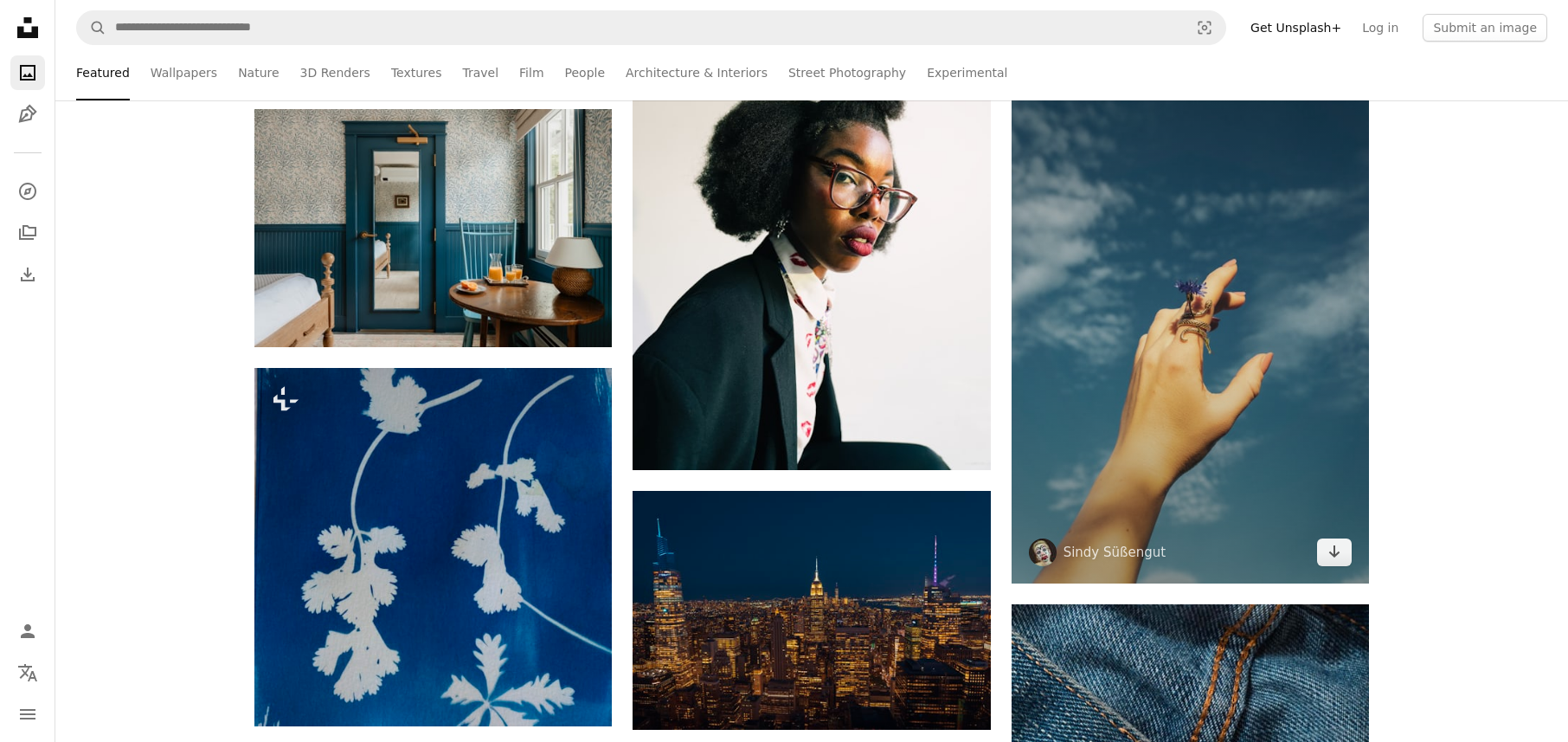
click at [1228, 301] on img at bounding box center [1190, 314] width 357 height 537
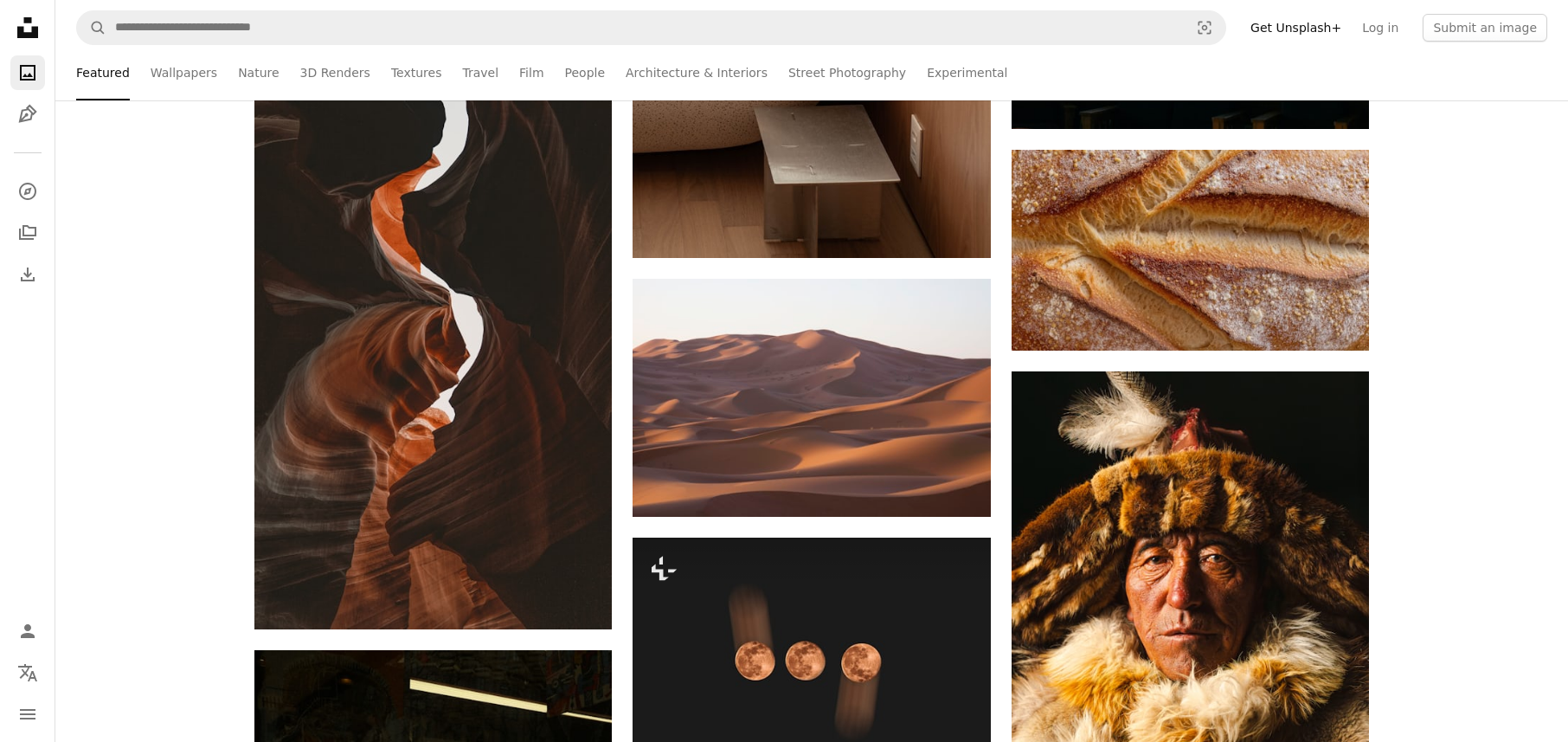
scroll to position [61441, 0]
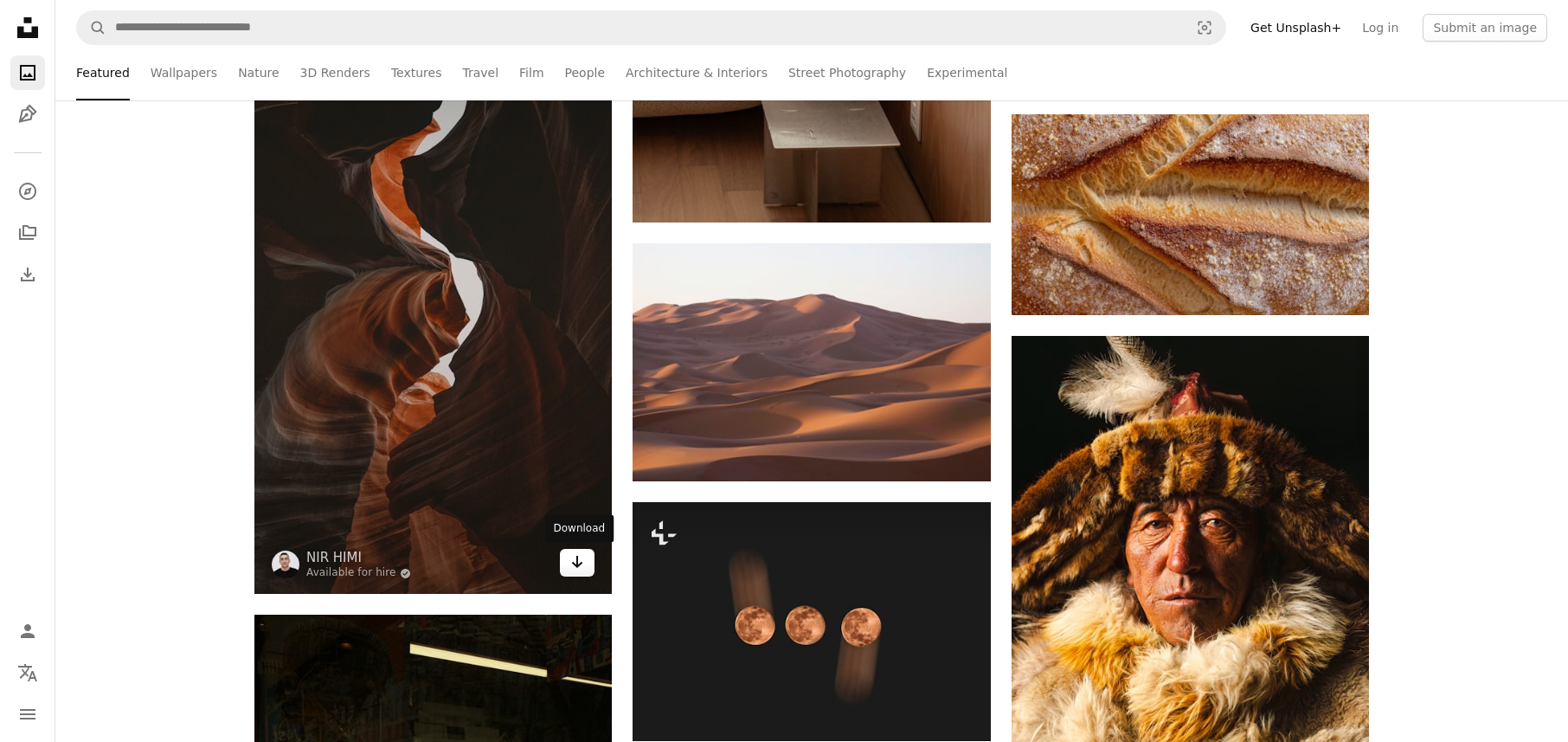
click at [572, 564] on icon "Arrow pointing down" at bounding box center [576, 561] width 14 height 21
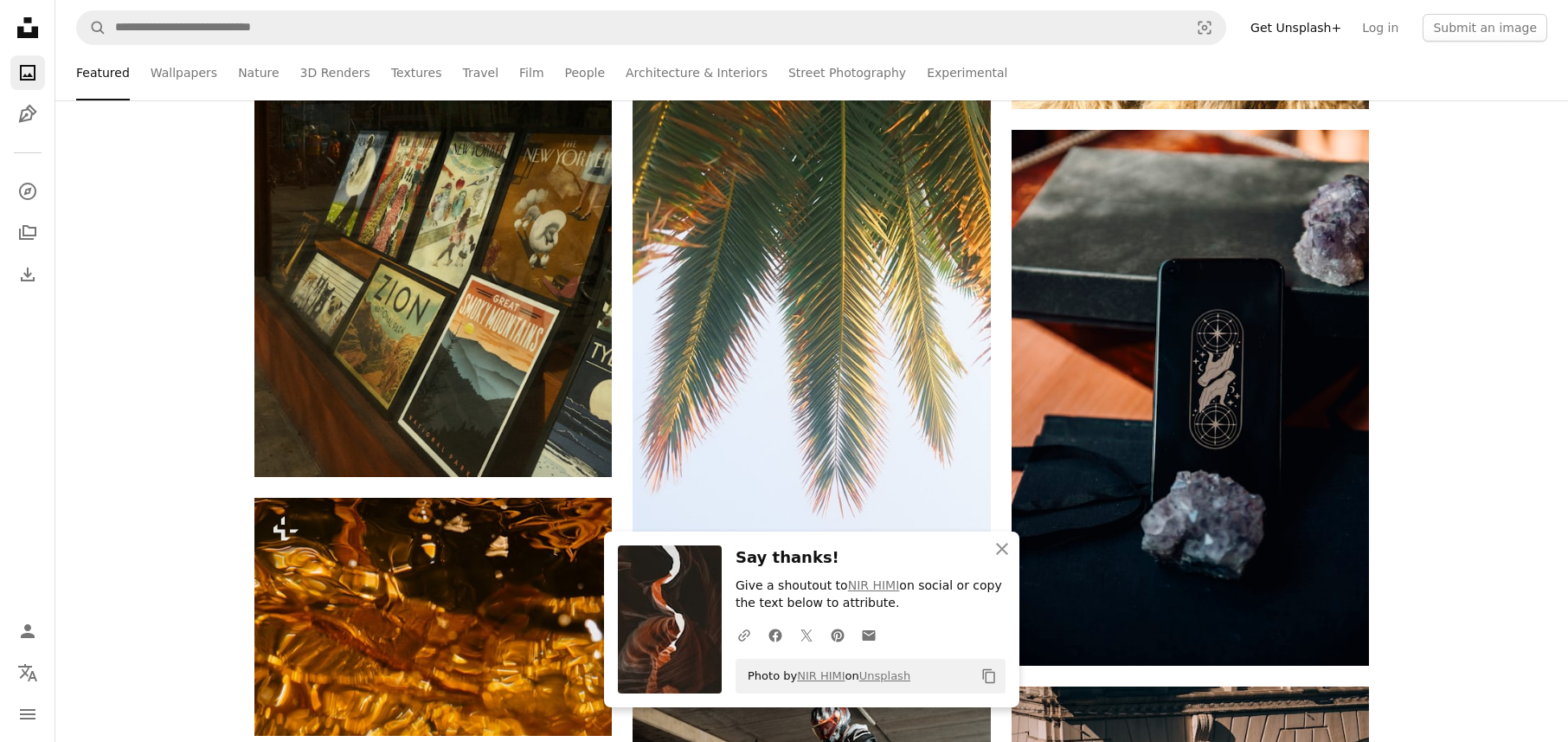
scroll to position [62233, 0]
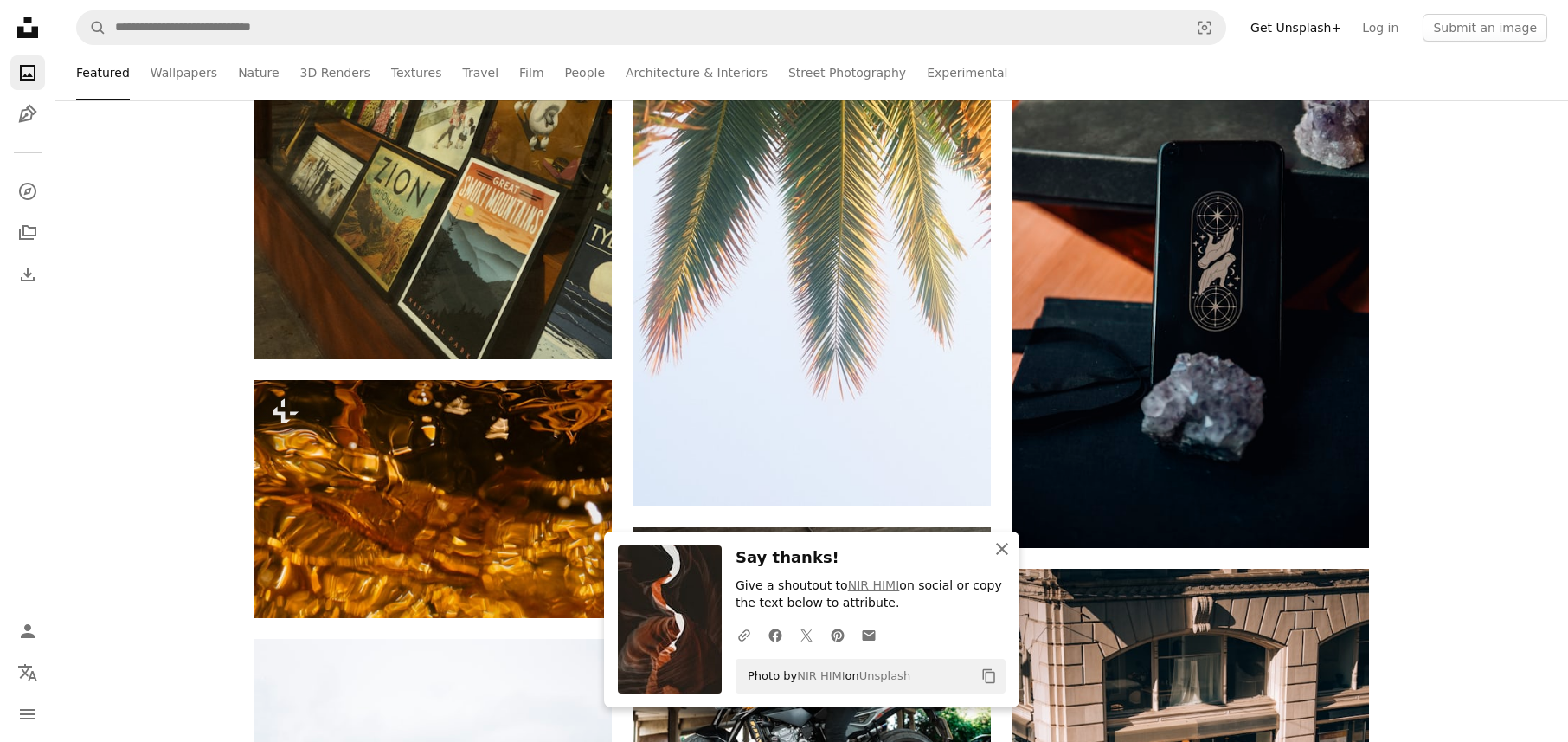
click at [1001, 551] on icon "An X shape" at bounding box center [1002, 549] width 21 height 21
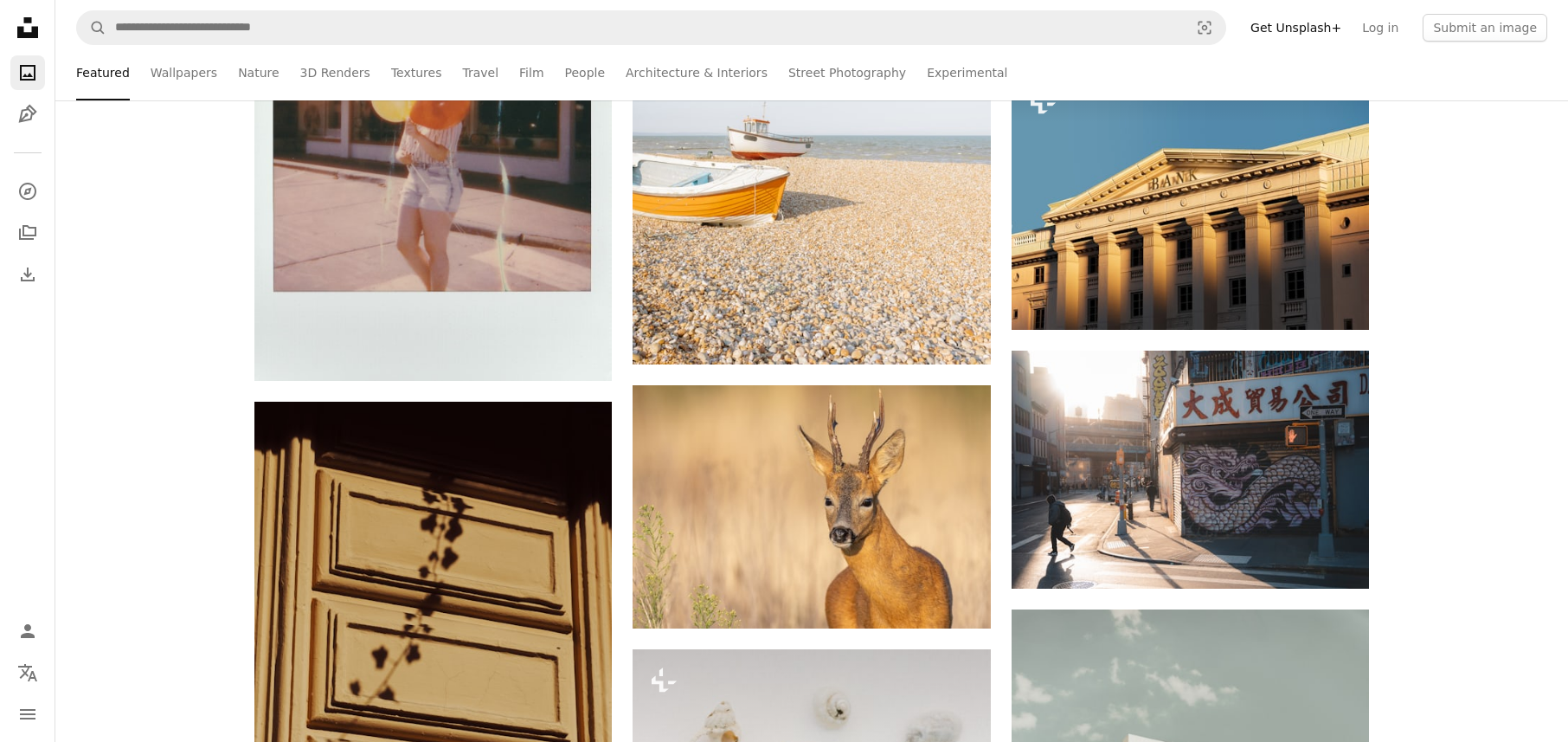
scroll to position [63995, 0]
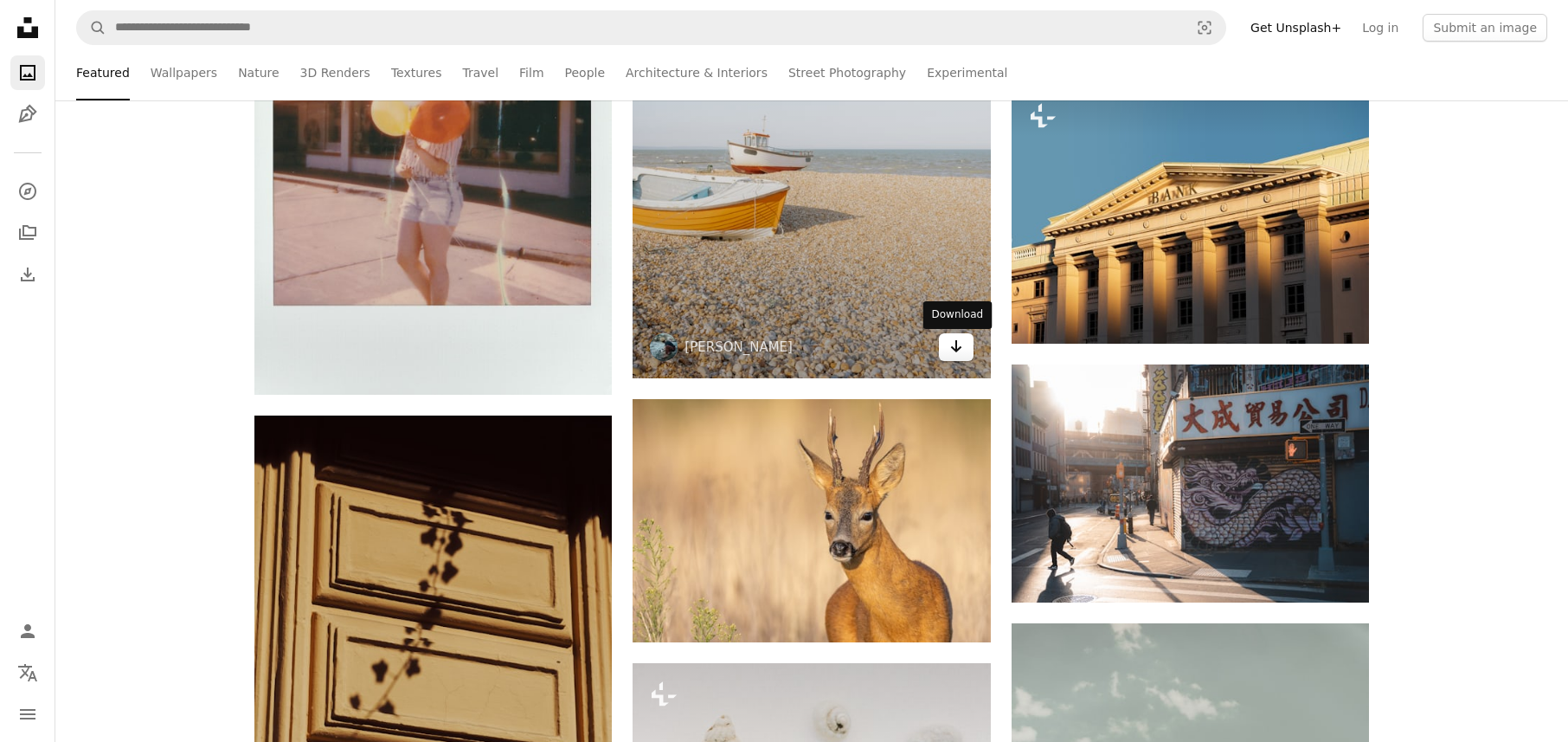
click at [956, 354] on icon "Arrow pointing down" at bounding box center [956, 347] width 14 height 21
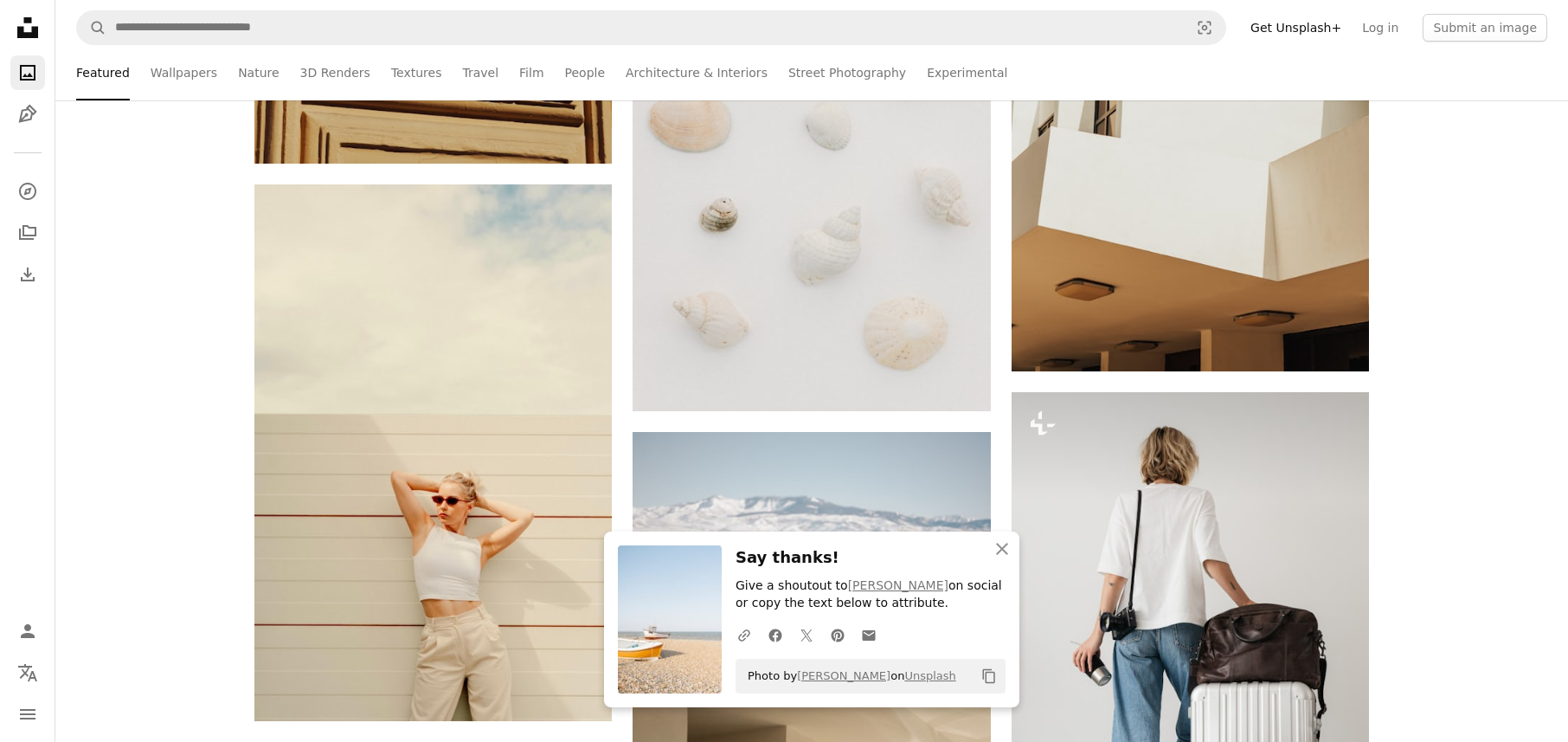
scroll to position [64792, 0]
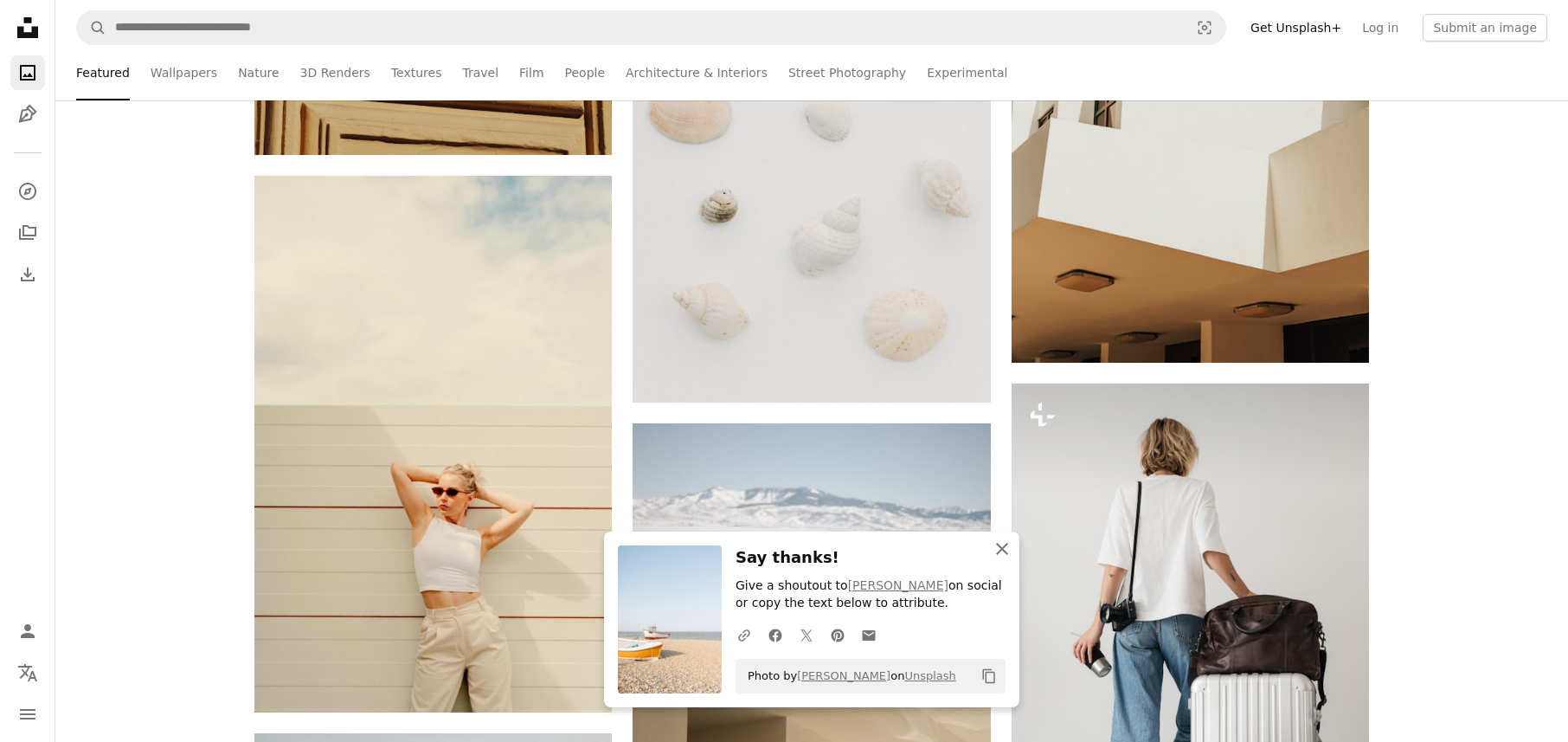
click at [995, 549] on icon "An X shape" at bounding box center [1002, 549] width 21 height 21
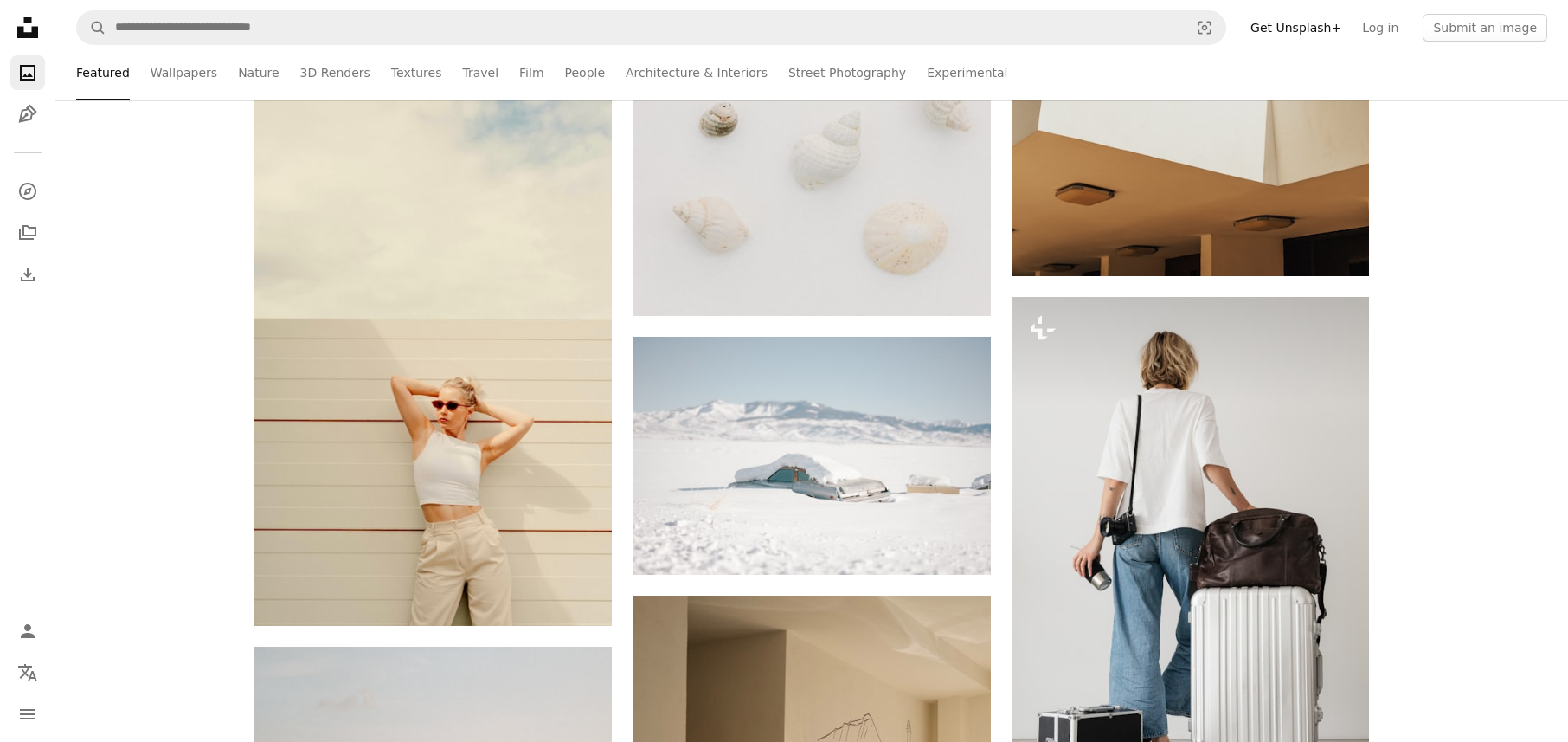
scroll to position [64828, 0]
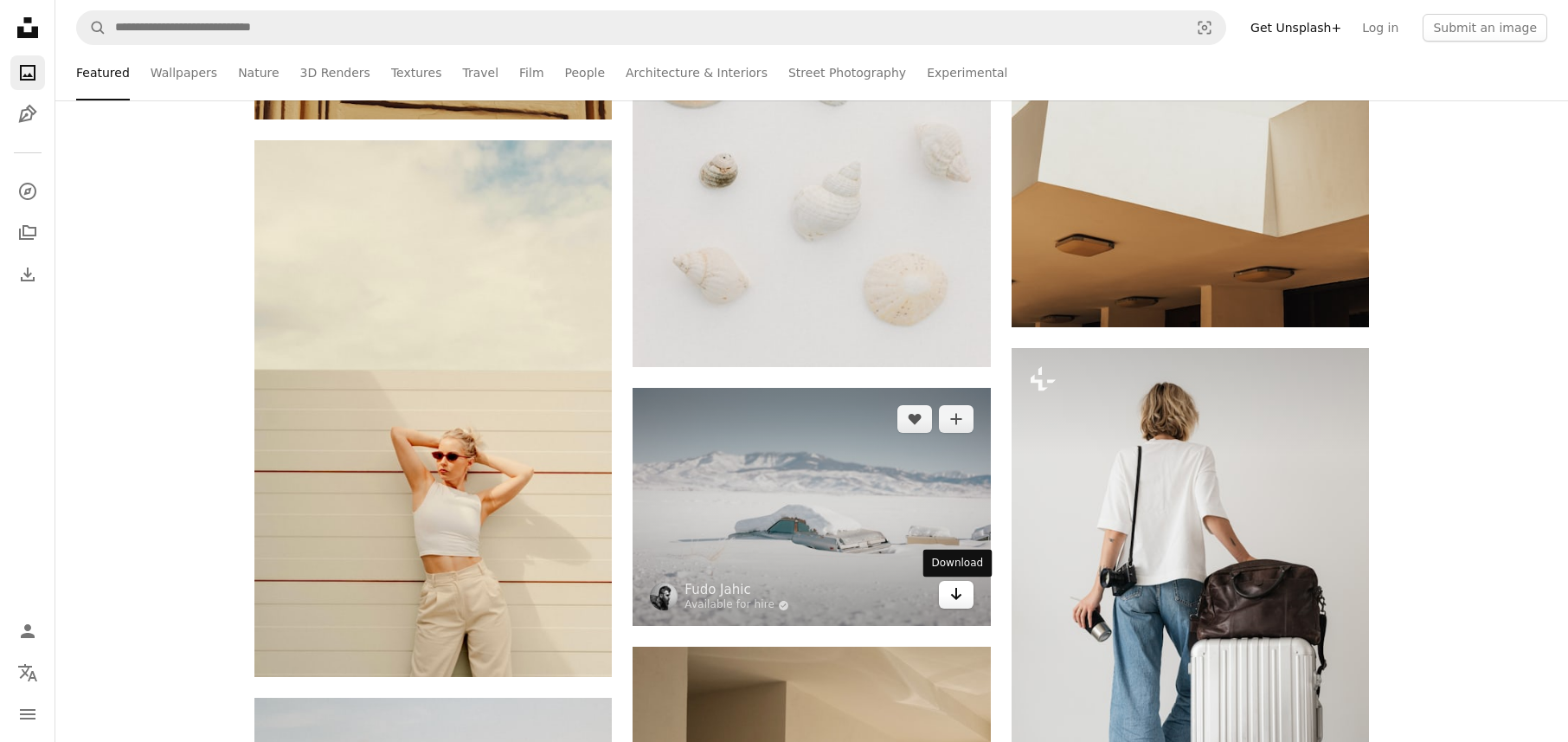
click at [948, 602] on link "Arrow pointing down" at bounding box center [956, 594] width 34 height 28
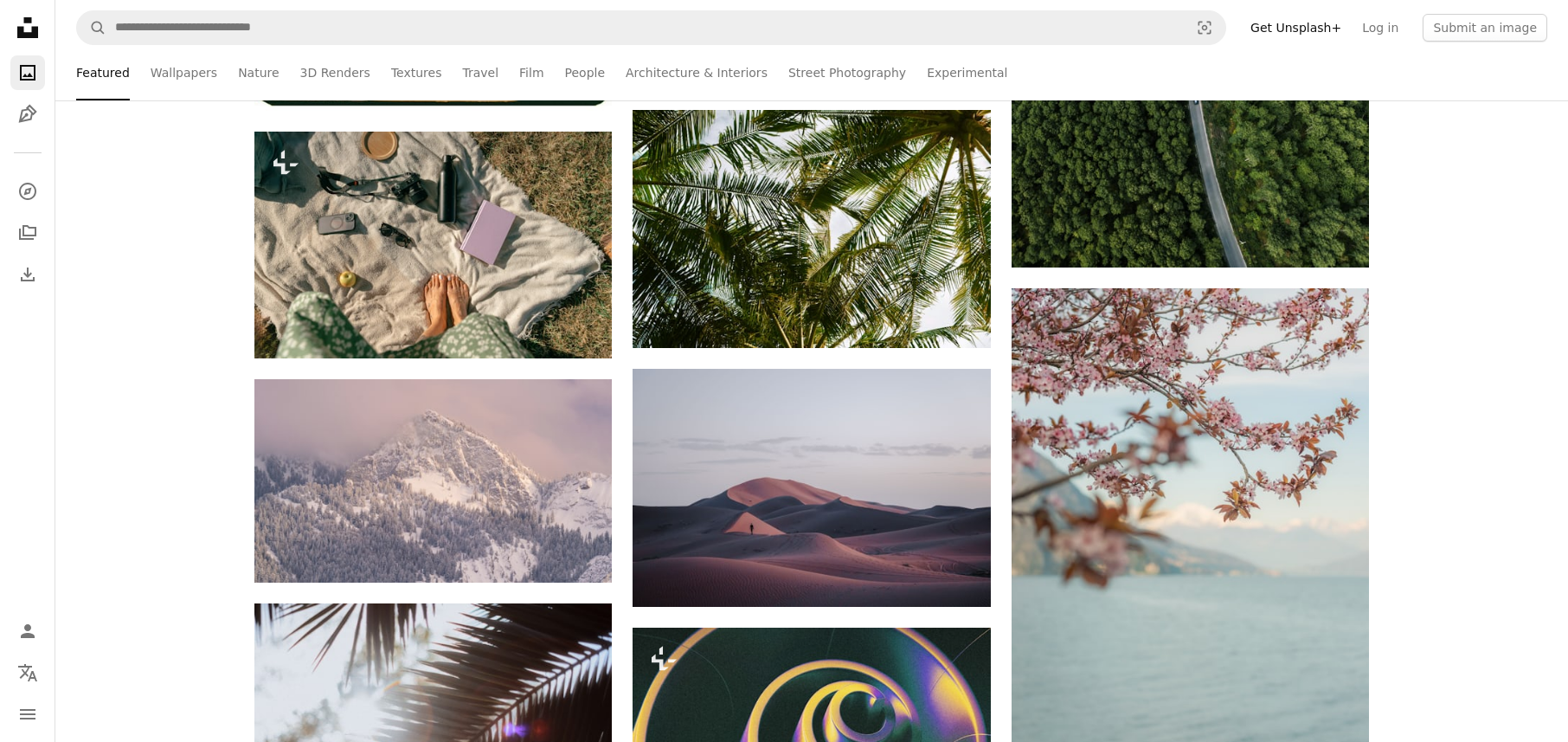
scroll to position [75278, 0]
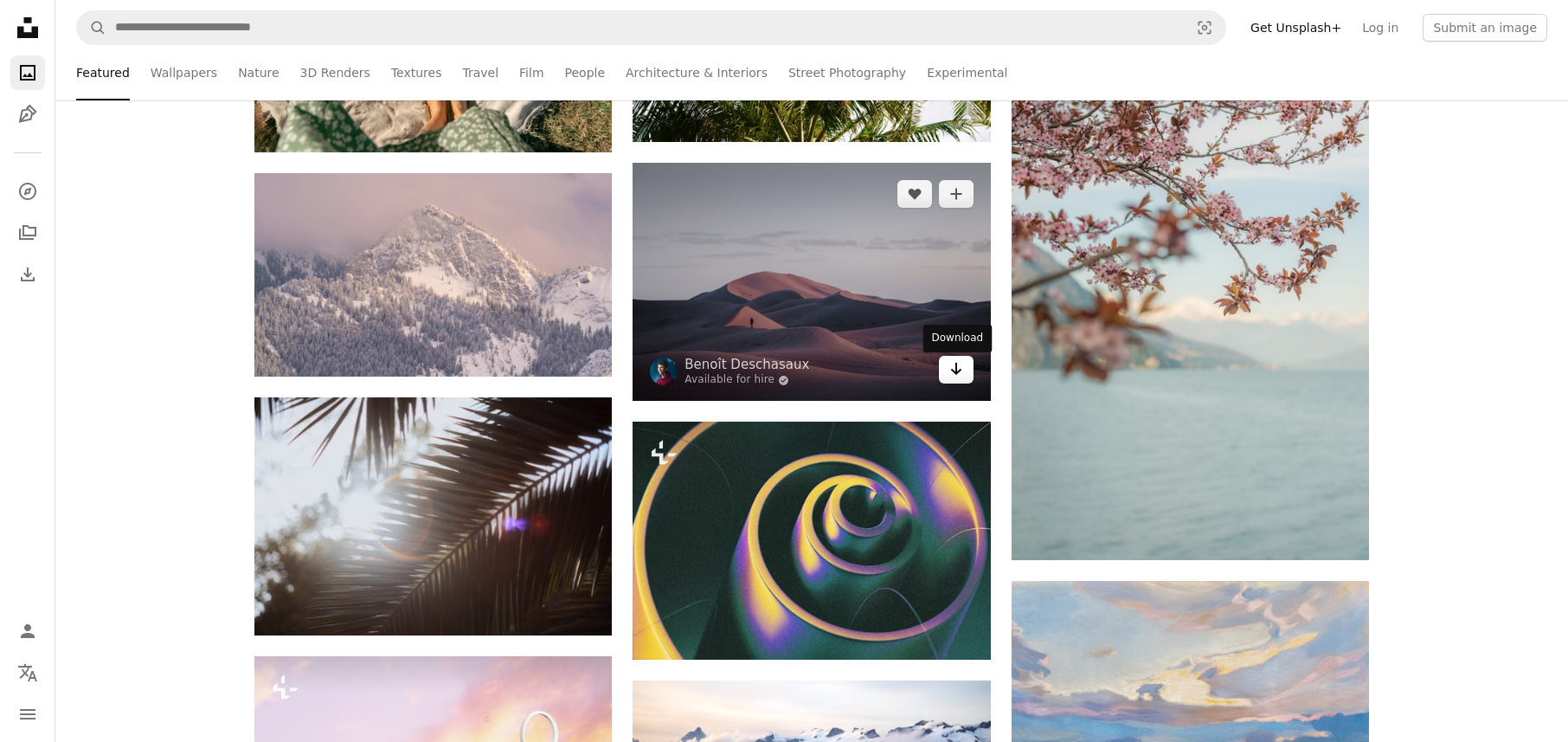
click at [948, 374] on link "Arrow pointing down" at bounding box center [956, 370] width 34 height 28
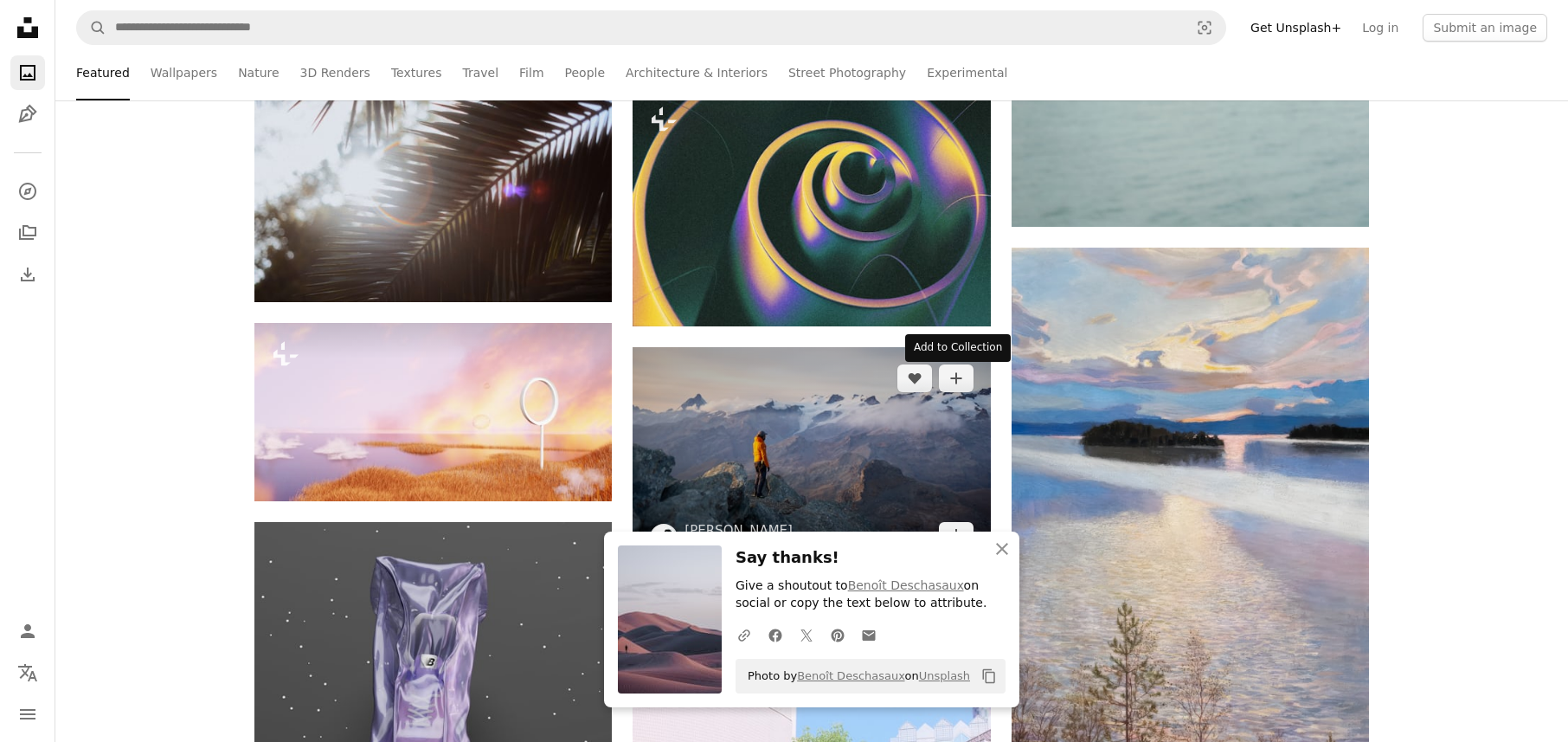
scroll to position [75691, 0]
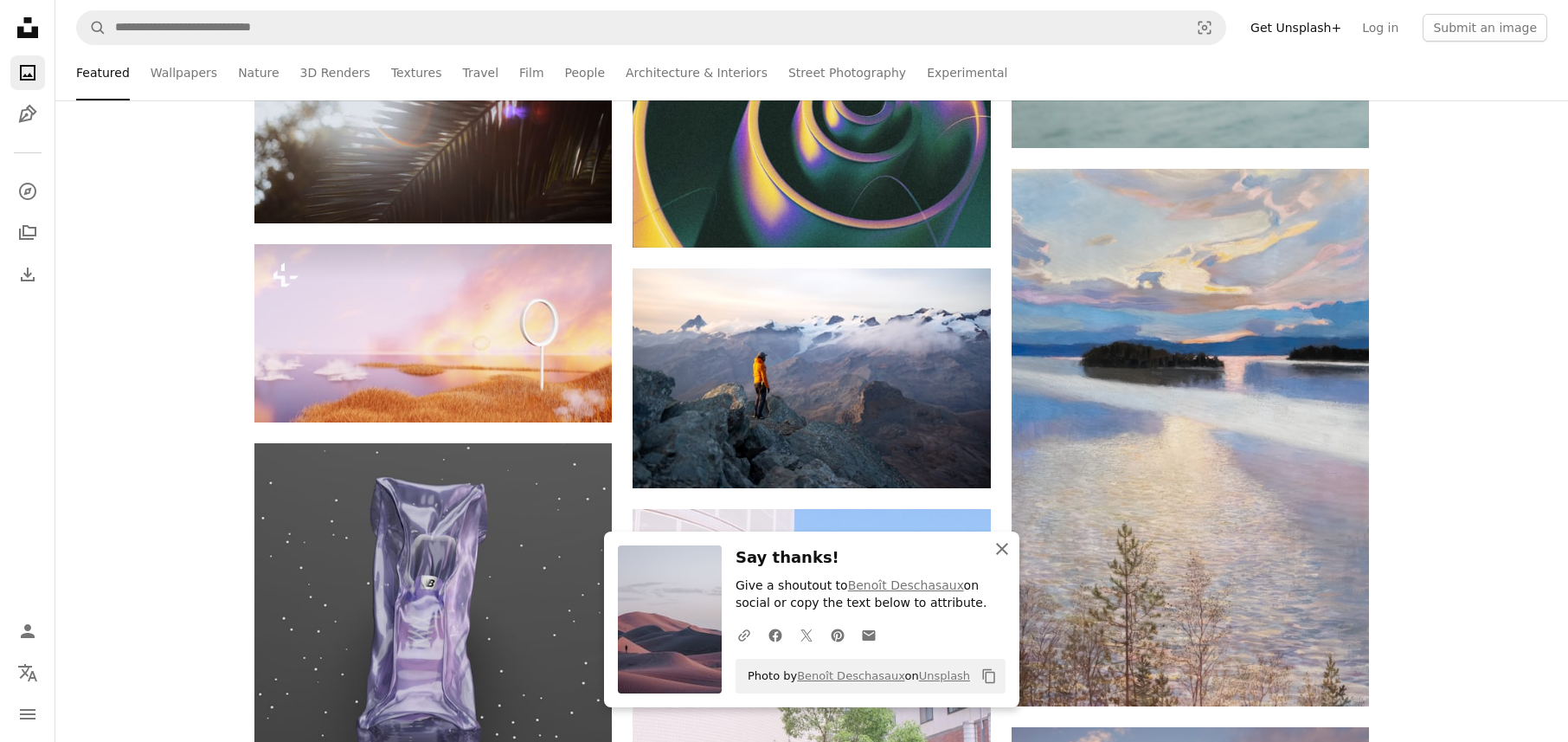
click at [1009, 551] on icon "An X shape" at bounding box center [1002, 549] width 21 height 21
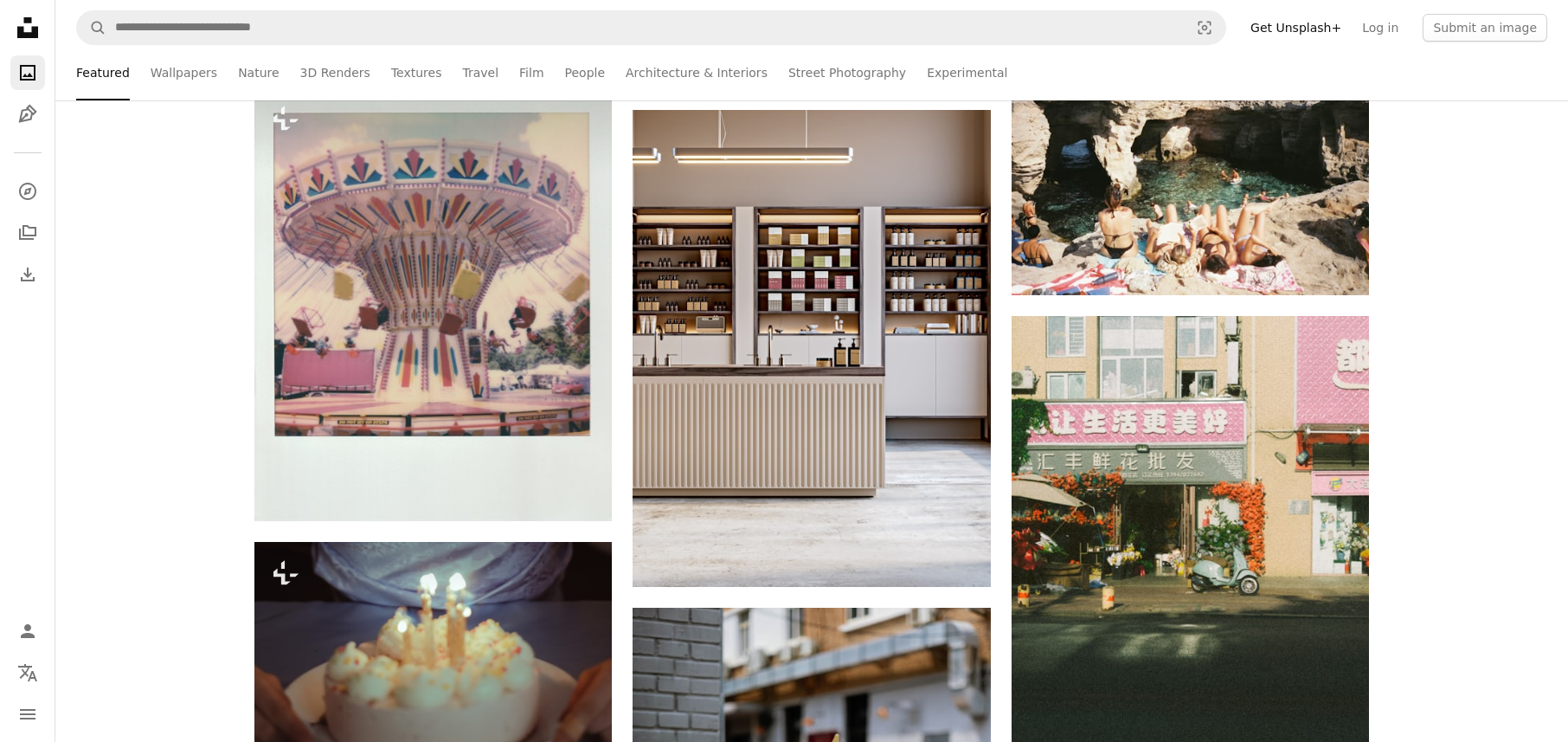
scroll to position [78949, 0]
